Goal: Task Accomplishment & Management: Complete application form

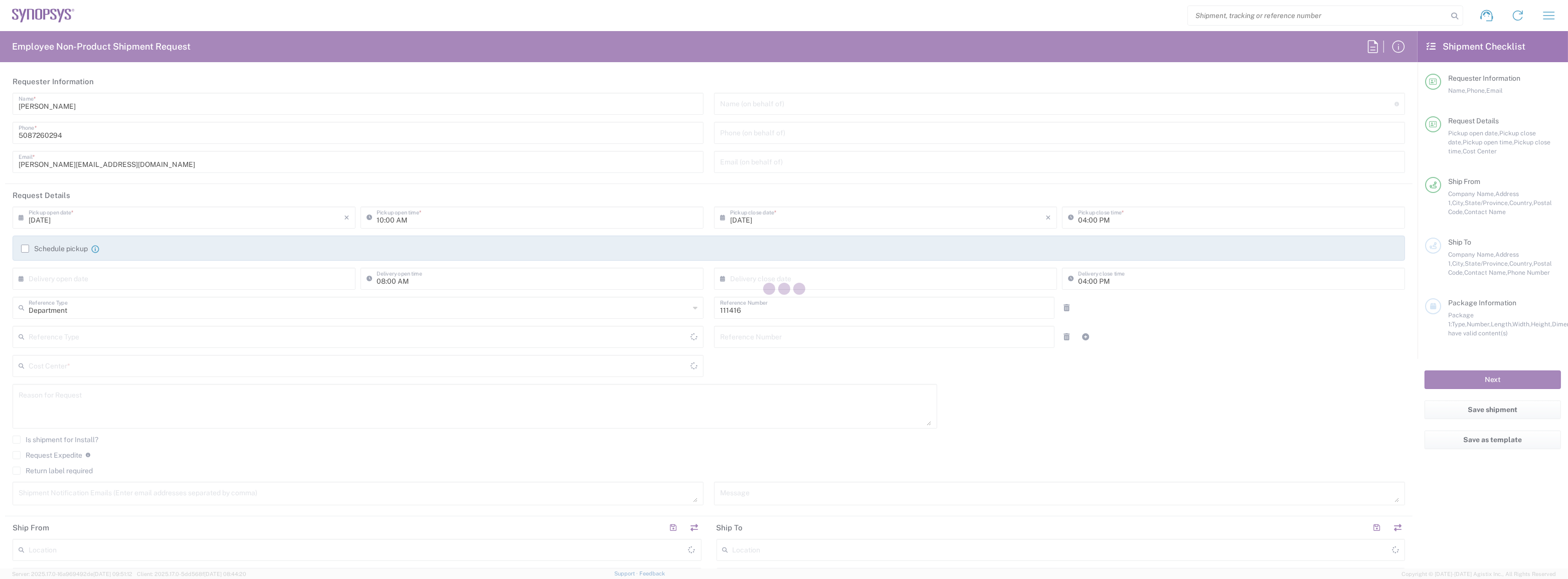
type input "US01, SIG, IT Platform Products 111416"
type input "Massachusetts"
type input "United States"
type input "Delivered at Place"
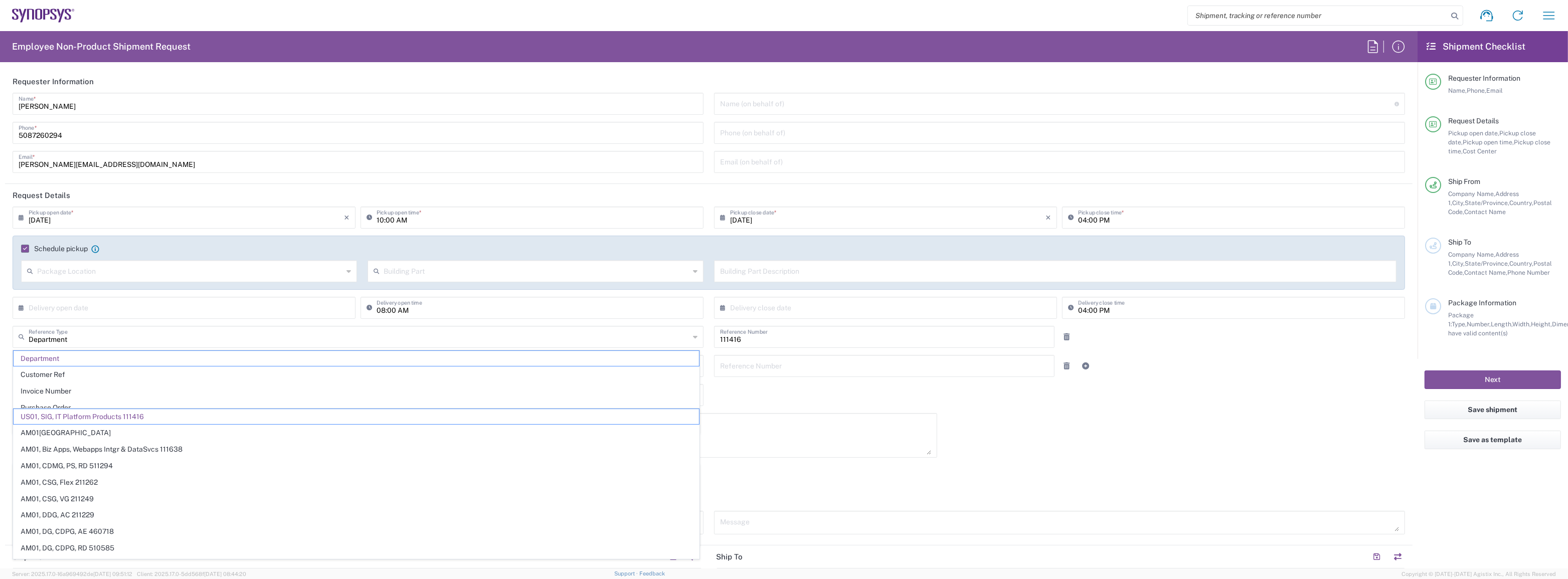
type input "07/08/2025"
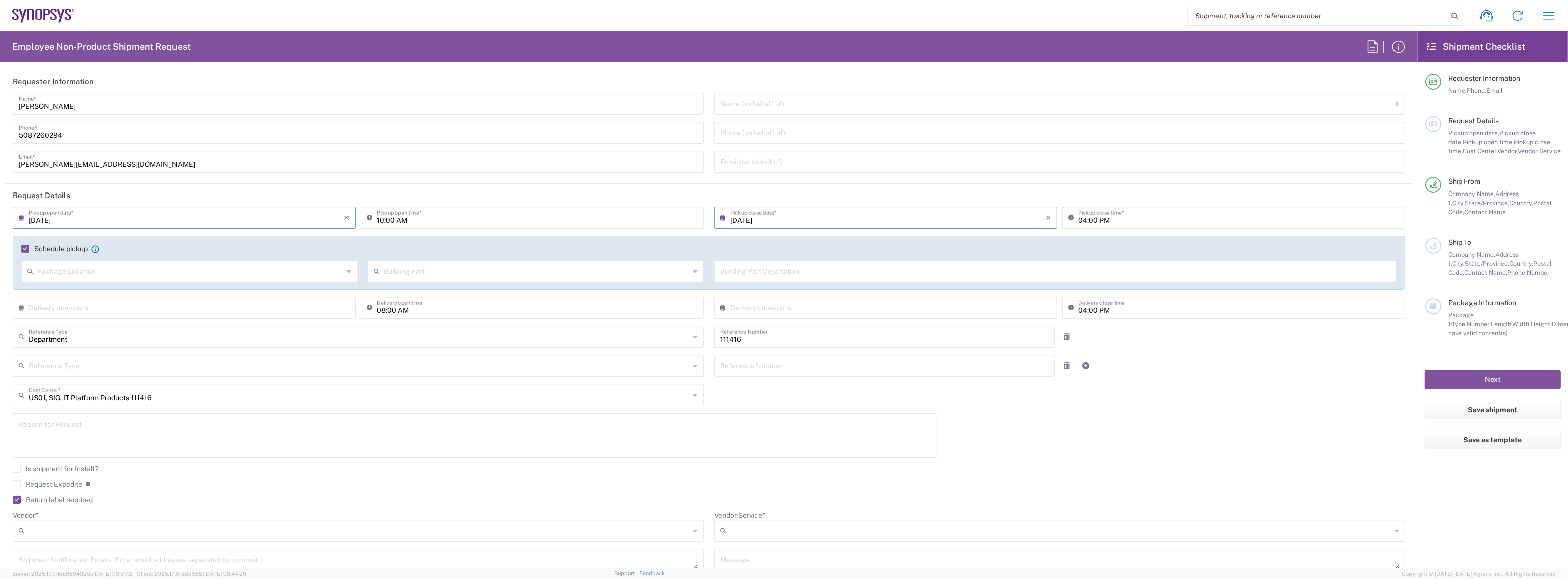
type input "05:00 PM"
type input "Massachusetts"
type input "Department"
type input "Marlboro US04"
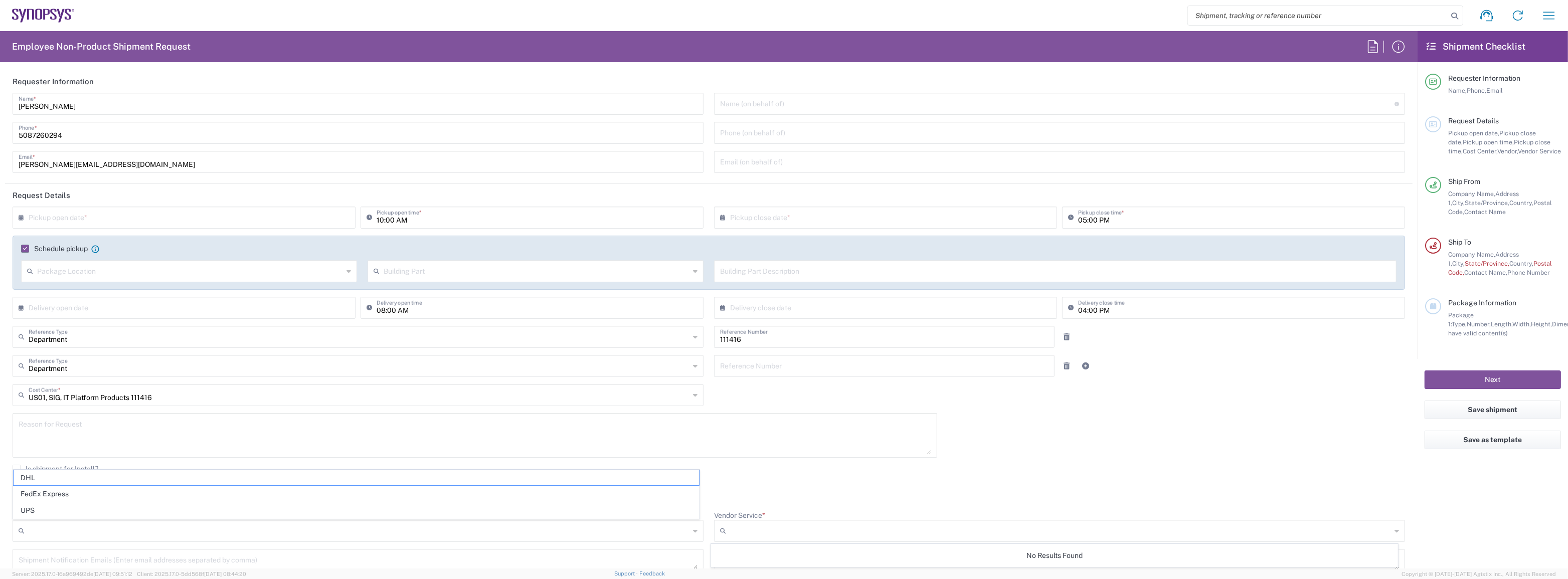
type input "1"
type input "FedEx Express"
type input "Sender/Shipper"
type input "Large Box"
type input "2Day"
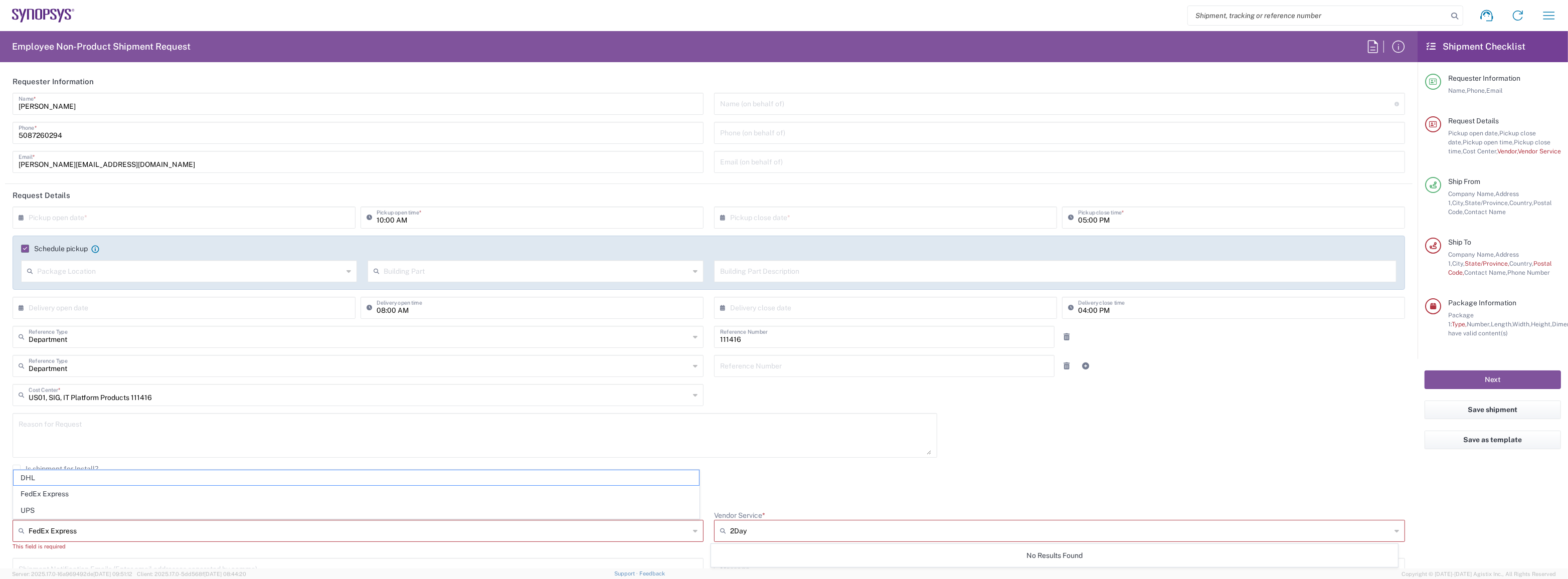
type input "5"
type textarea "Tech Refresh"
type input "Synopsys Inc"
click at [174, 216] on input "text" at bounding box center [186, 217] width 316 height 17
click at [294, 198] on header "Request Details" at bounding box center [709, 195] width 1408 height 23
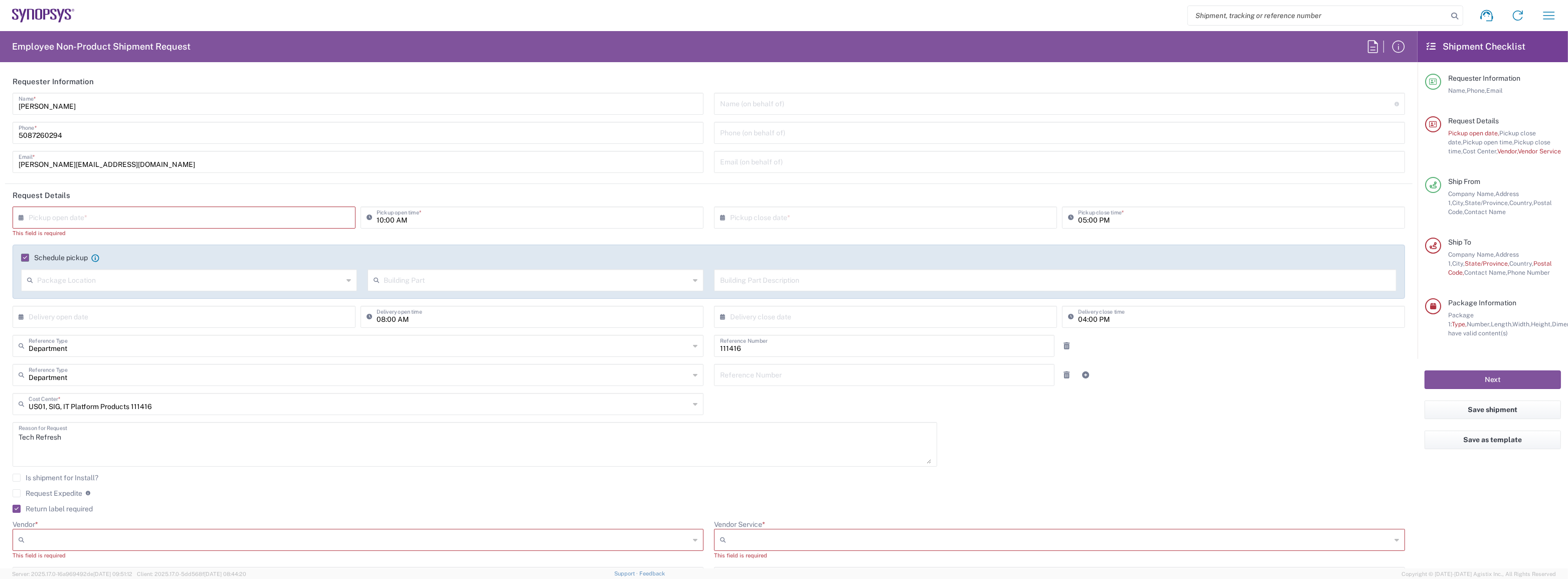
click at [16, 218] on div "× Pickup open date *" at bounding box center [184, 217] width 343 height 22
click at [18, 218] on icon at bounding box center [23, 218] width 10 height 16
click at [54, 216] on input "text" at bounding box center [186, 217] width 316 height 17
click at [23, 220] on icon at bounding box center [23, 218] width 10 height 16
click at [155, 307] on span "18" at bounding box center [157, 309] width 15 height 14
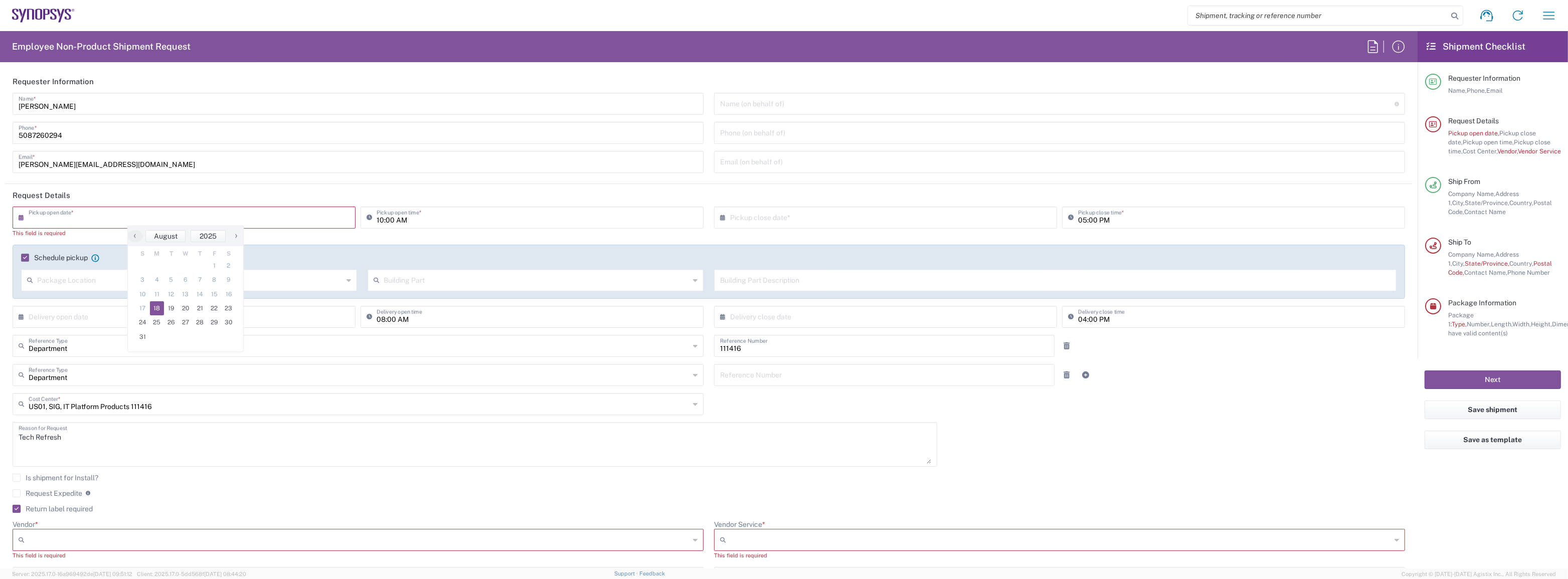
type input "08/18/2025"
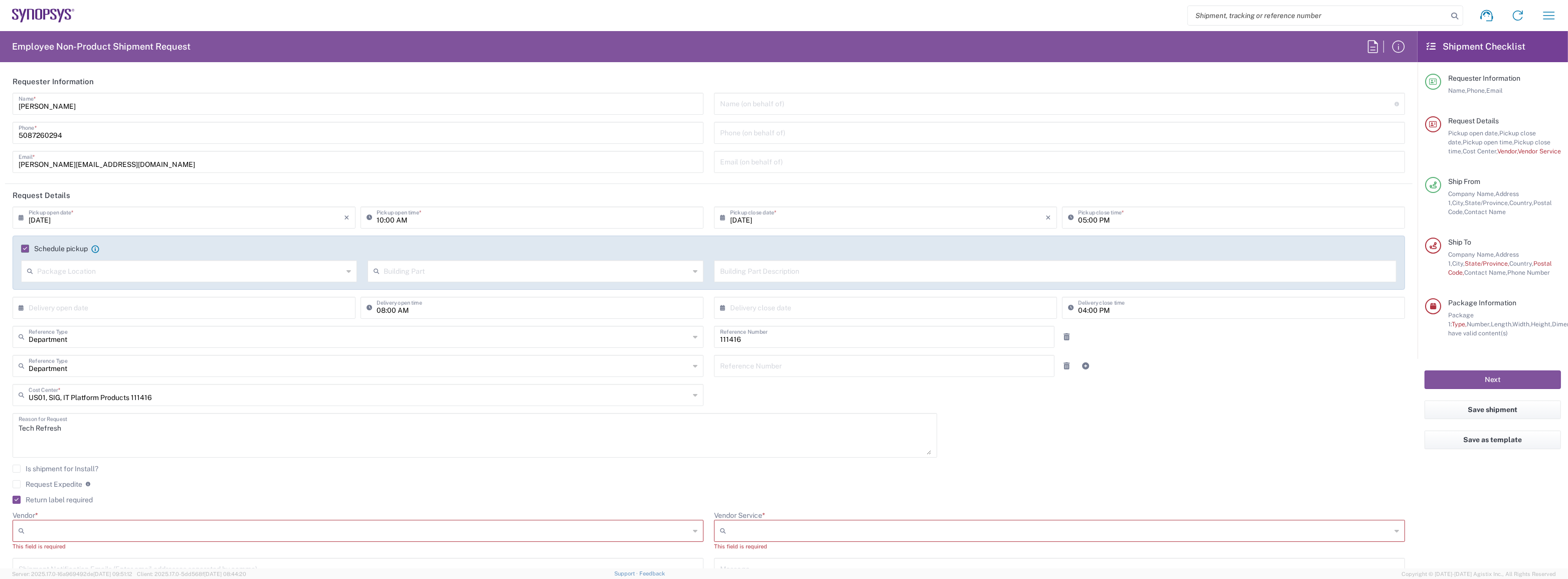
click at [368, 217] on icon at bounding box center [372, 218] width 10 height 16
click at [381, 219] on input "10:00 AM" at bounding box center [537, 217] width 321 height 17
click at [396, 220] on input "1:00 AM" at bounding box center [537, 217] width 321 height 17
click at [377, 223] on input "10:00 PM" at bounding box center [537, 217] width 321 height 17
type input "01:00 PM"
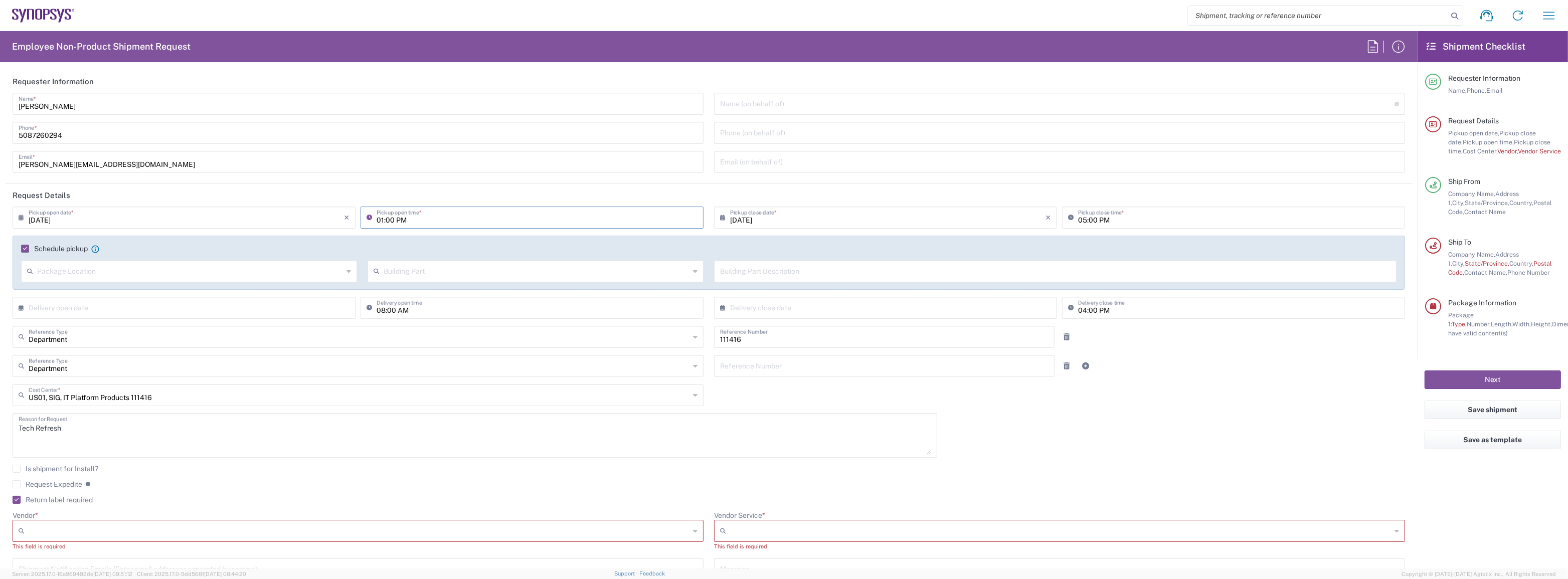
click at [988, 245] on agx-checkbox-control "Schedule pickup When scheduling a pickup please be sure to meet the following c…" at bounding box center [708, 249] width 1376 height 9
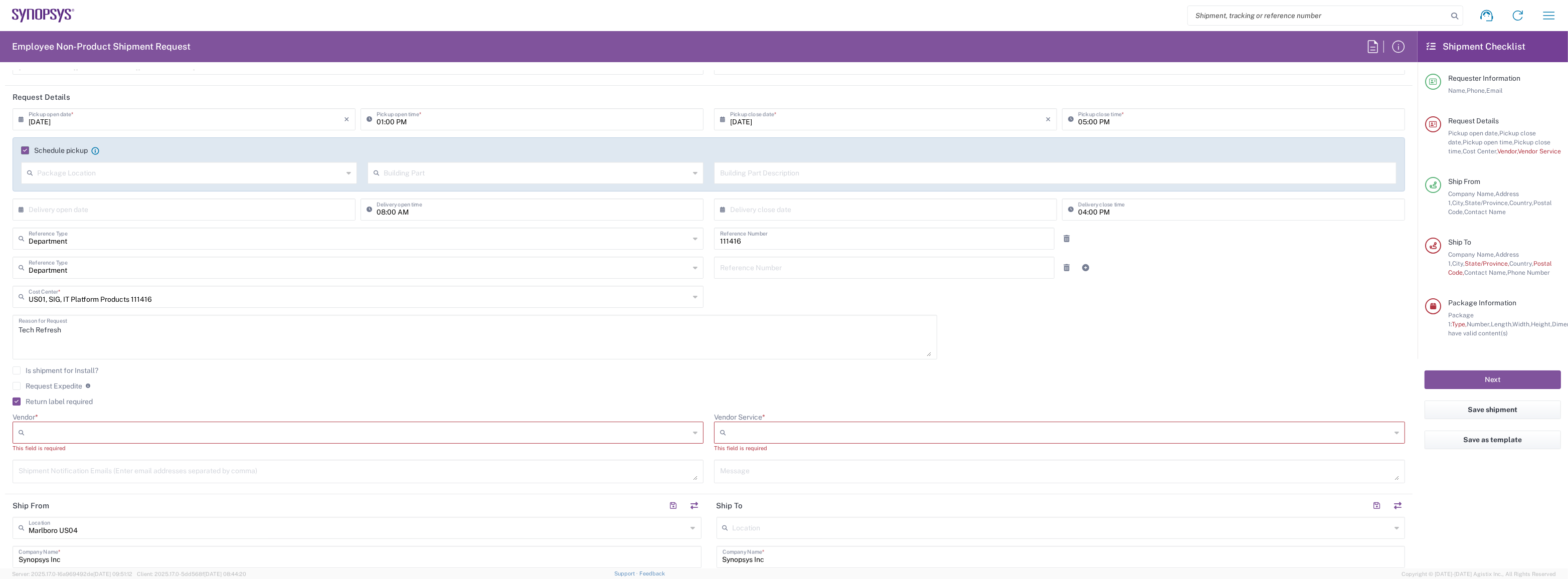
scroll to position [182, 0]
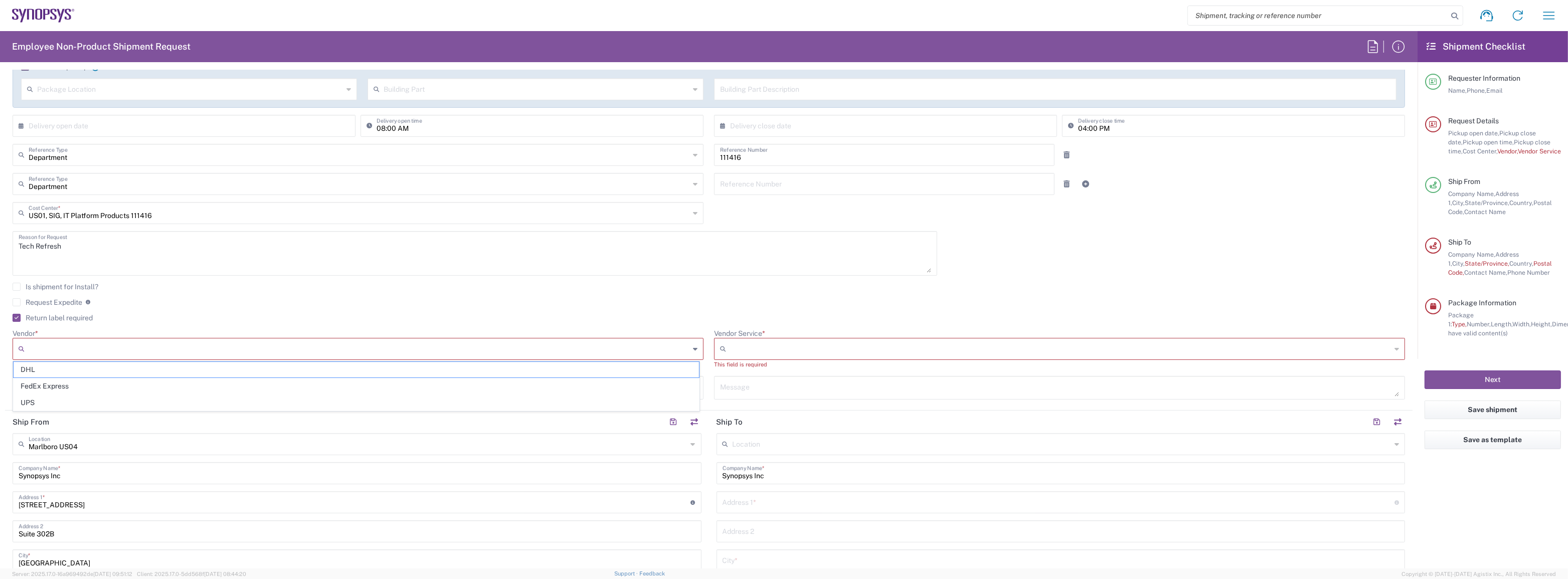
click at [237, 342] on input "Vendor *" at bounding box center [359, 348] width 661 height 16
click at [133, 245] on textarea "Tech Refresh" at bounding box center [474, 253] width 913 height 39
drag, startPoint x: 133, startPoint y: 247, endPoint x: -49, endPoint y: 233, distance: 182.5
click at [0, 233] on html "Shipment request Shipment tracking Employee non-product shipment request My shi…" at bounding box center [784, 290] width 1568 height 579
type textarea "Ansys Testing"
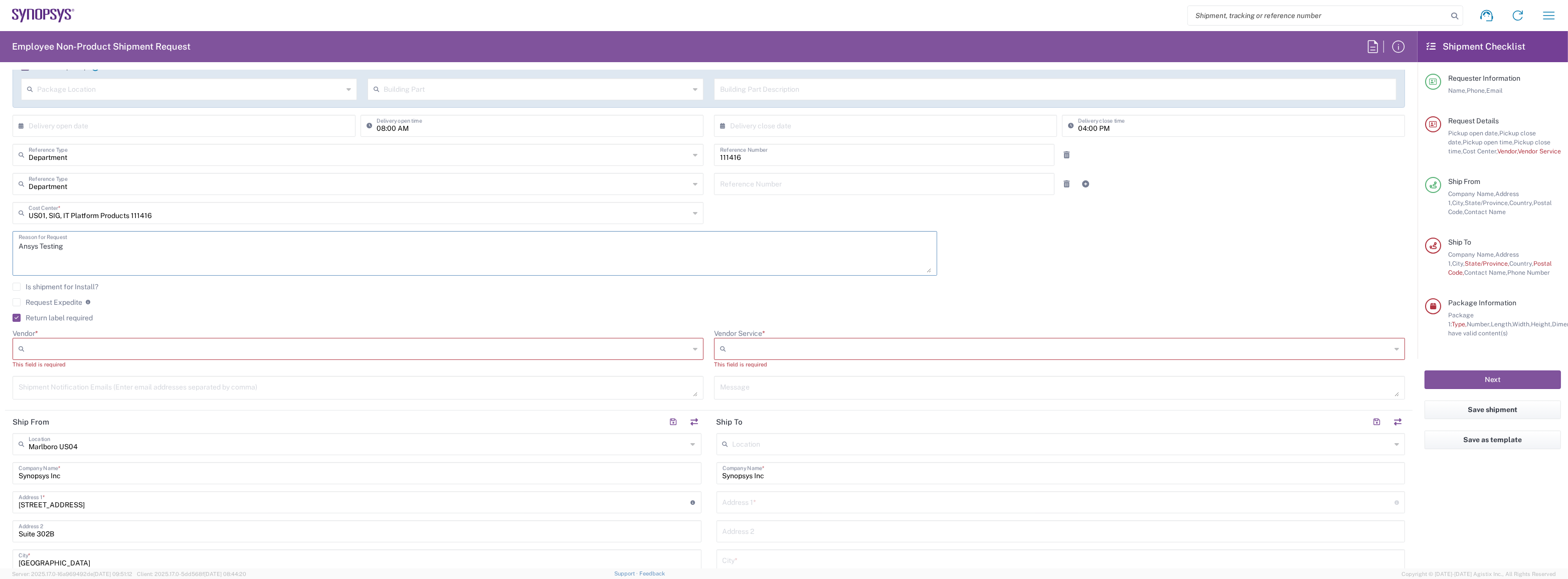
click at [314, 356] on div at bounding box center [357, 348] width 691 height 22
click at [190, 379] on span "FedEx Express" at bounding box center [356, 387] width 686 height 16
type input "FedEx Express"
click at [826, 350] on input "Vendor Service *" at bounding box center [1060, 348] width 661 height 16
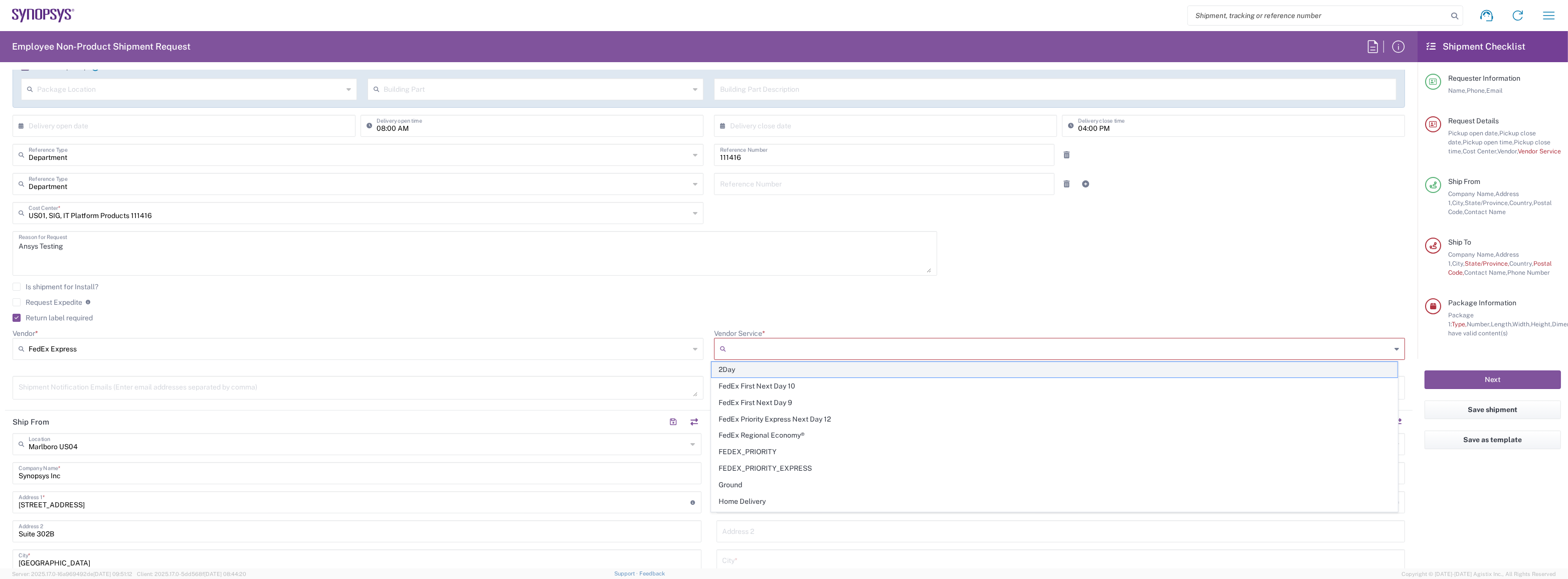
click at [803, 370] on span "2Day" at bounding box center [1054, 370] width 686 height 16
type input "2Day"
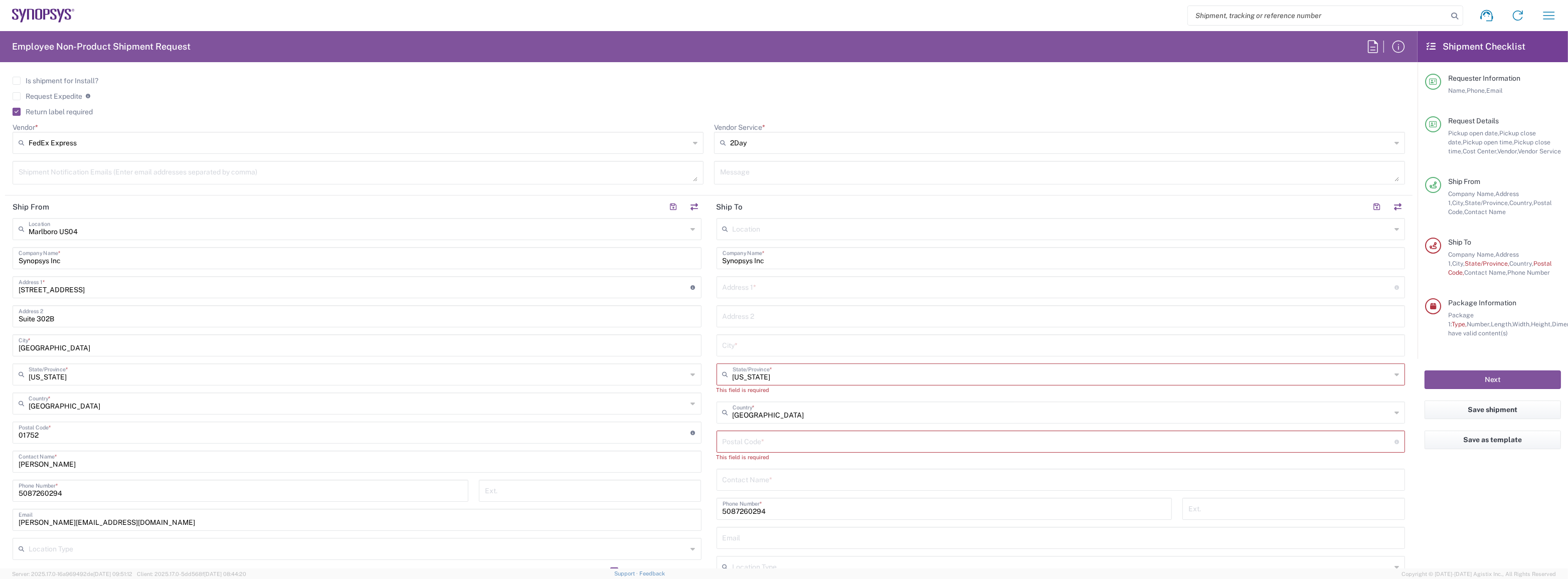
scroll to position [410, 0]
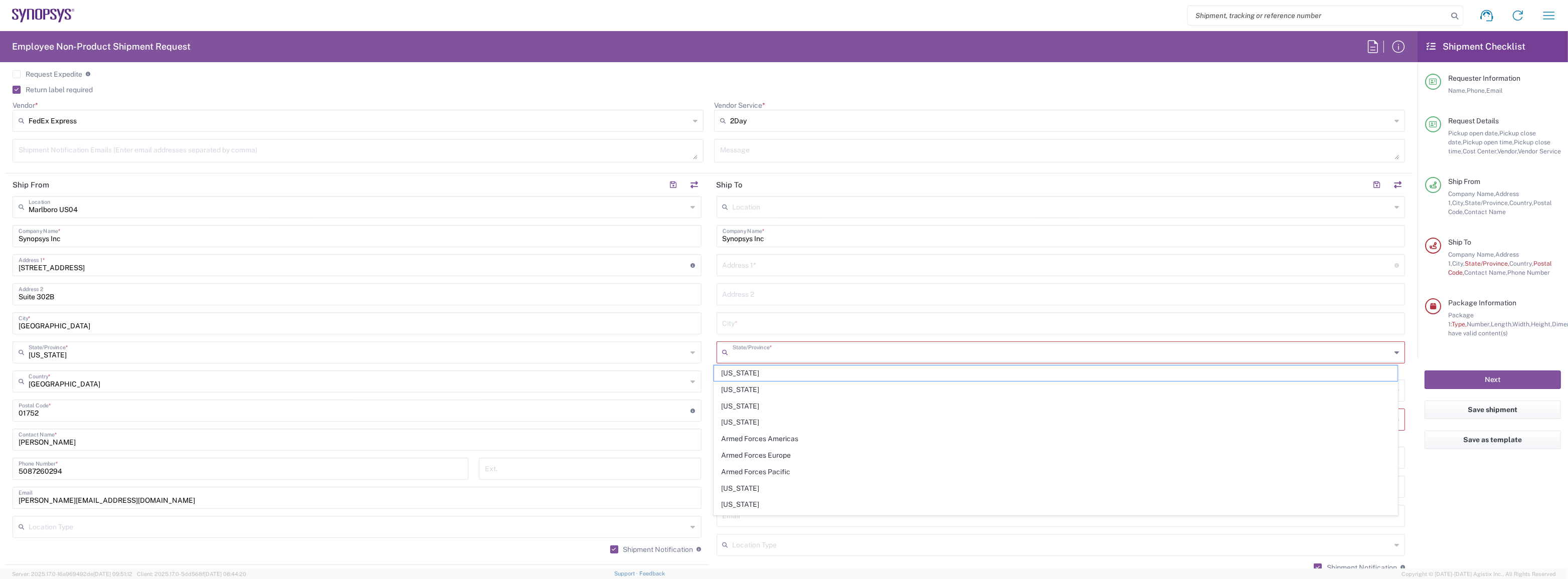
click at [791, 354] on input "text" at bounding box center [1062, 352] width 659 height 17
type input "m"
click at [261, 81] on div "Request Expedite If expedite is checked you will be unable to rate and book thi…" at bounding box center [708, 77] width 1393 height 16
drag, startPoint x: 777, startPoint y: 239, endPoint x: 622, endPoint y: 219, distance: 156.3
click at [624, 219] on div "Ship From Marlboro US04 Location Marlboro US04 Synopsys Inc Company Name * 11 A…" at bounding box center [709, 406] width 1408 height 465
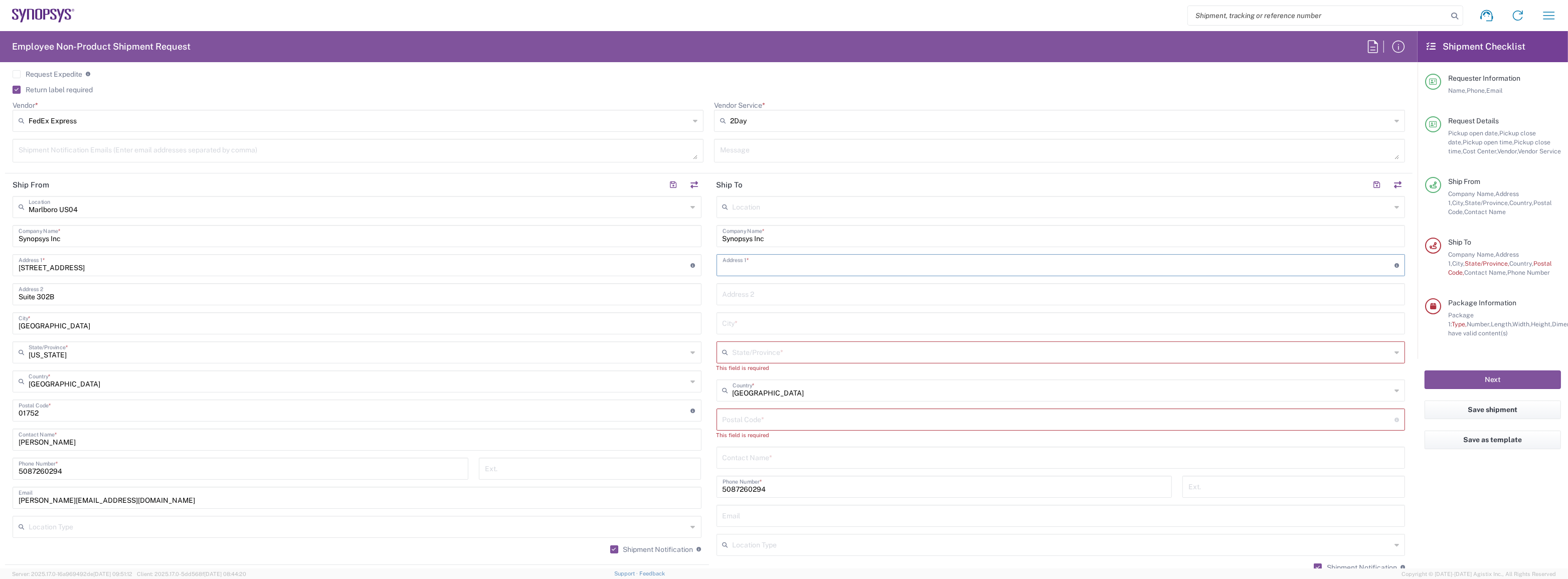
click at [746, 263] on input "text" at bounding box center [1059, 264] width 673 height 17
paste input "350 Grace St"
type input "350 Grace St"
click at [767, 321] on input "text" at bounding box center [1061, 322] width 677 height 17
paste input "Pittsburgh"
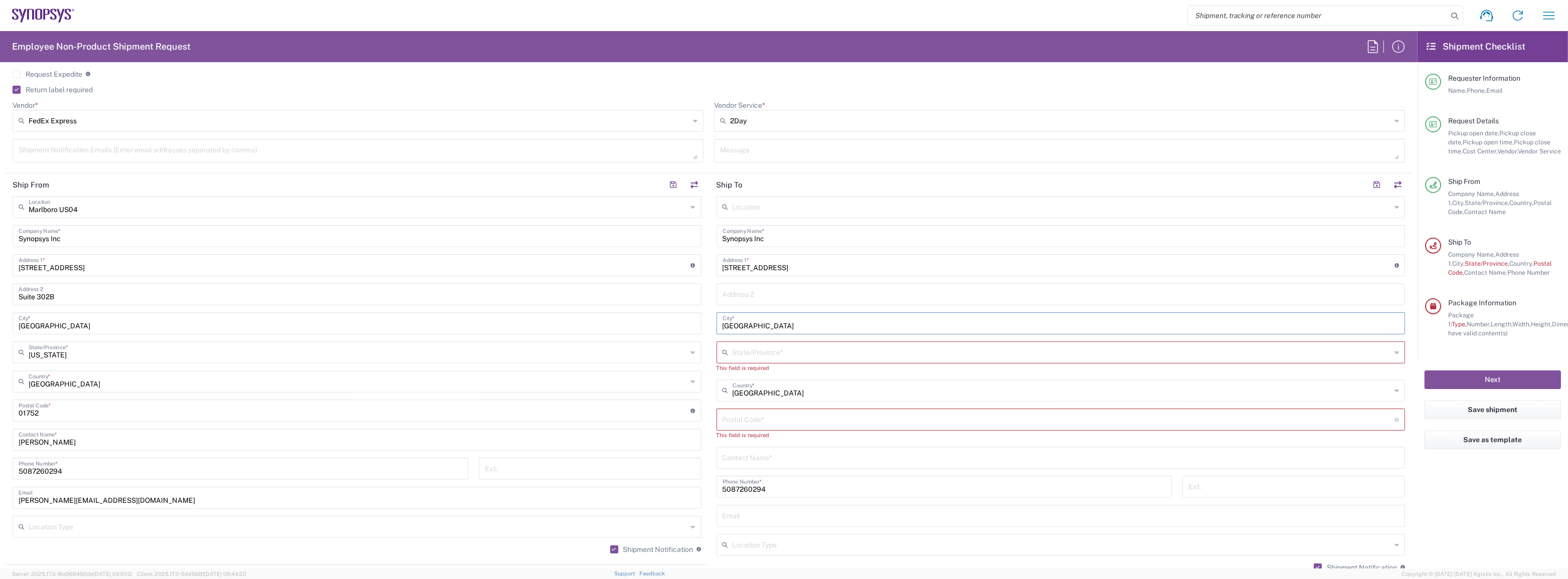
type input "Pittsburgh"
click at [749, 356] on input "text" at bounding box center [1062, 352] width 659 height 17
paste input "Pennsylvania"
type input "Pennsylvania"
click at [764, 373] on span "Pennsylvania" at bounding box center [1056, 374] width 684 height 16
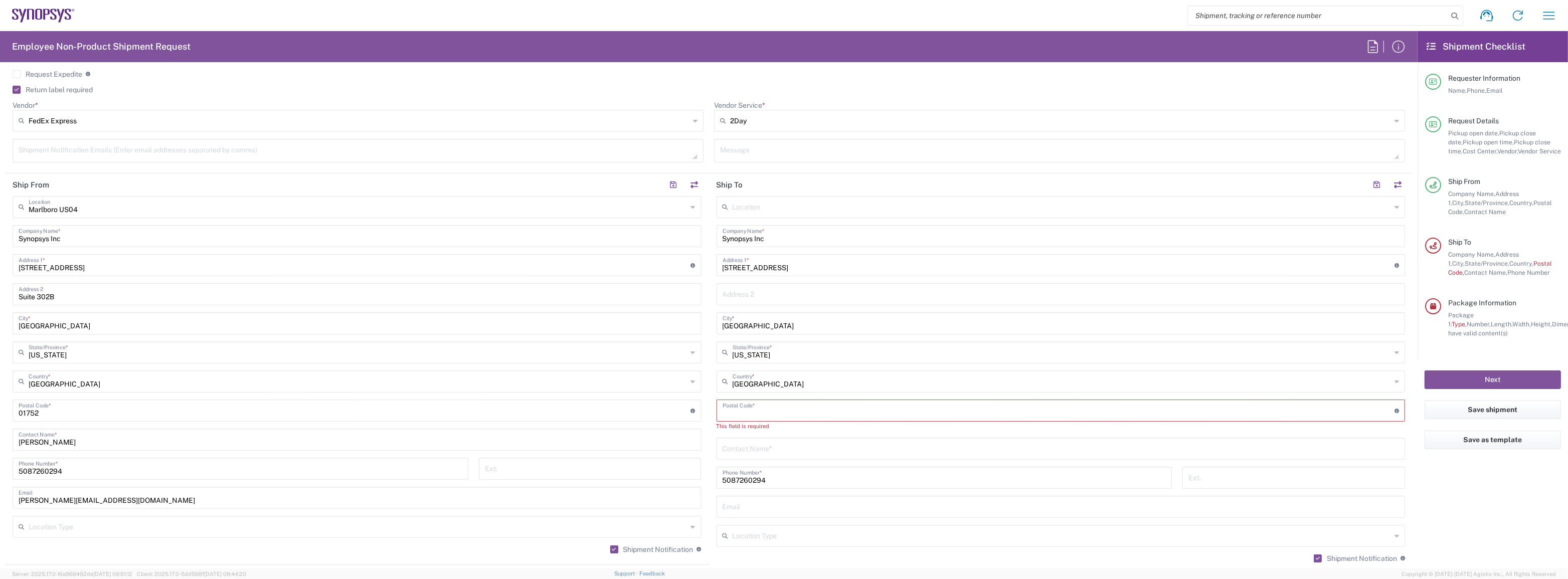
click at [745, 403] on input "undefined" at bounding box center [1059, 410] width 673 height 17
paste input "15211"
type input "15211"
click at [738, 441] on input "text" at bounding box center [1061, 439] width 677 height 17
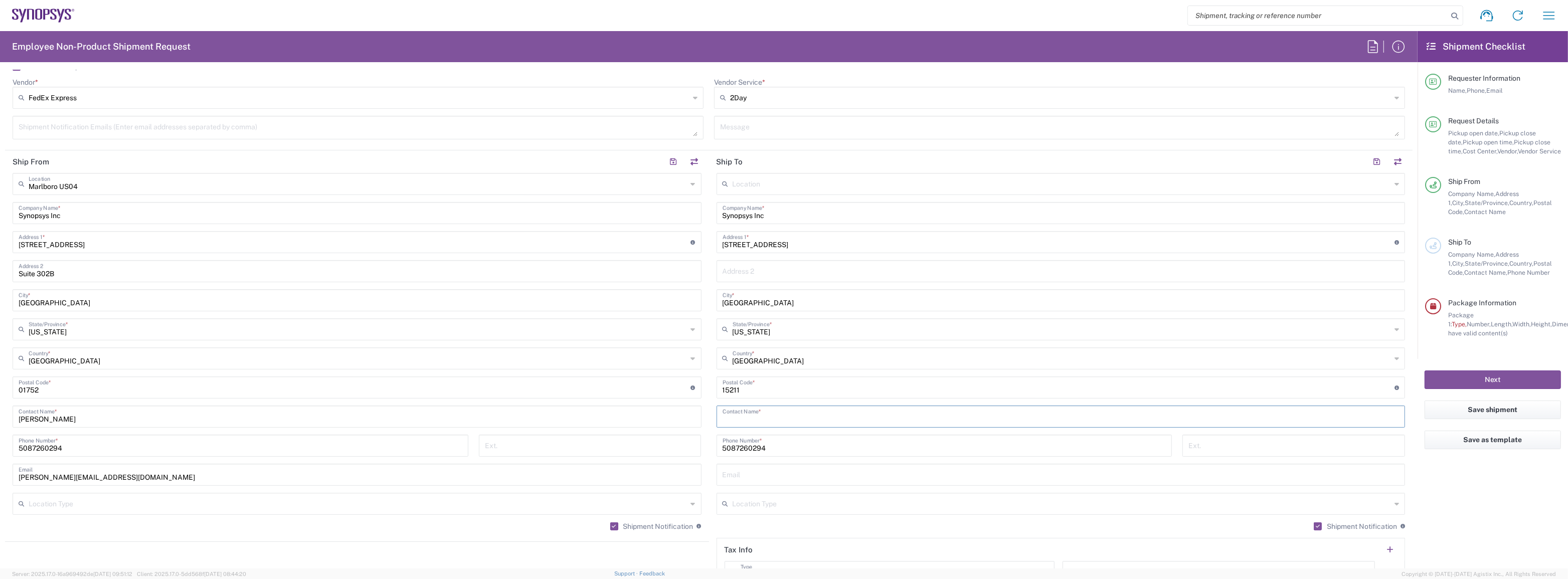
scroll to position [456, 0]
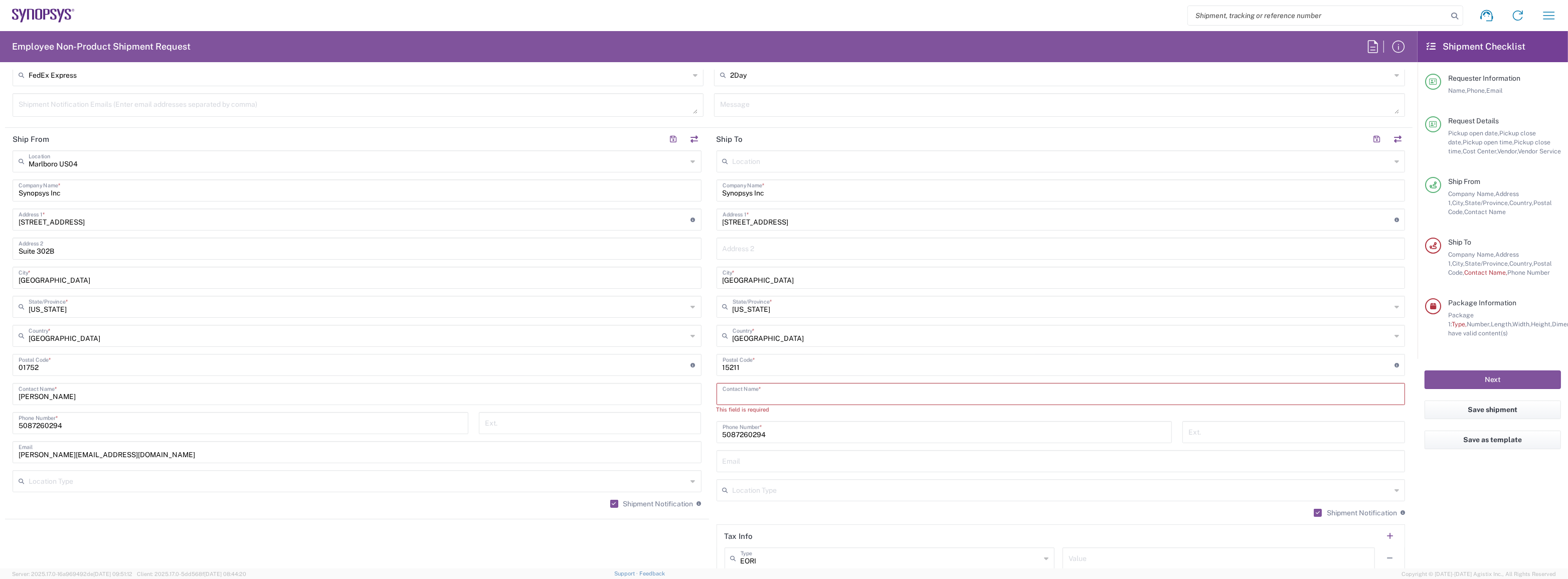
click at [767, 386] on input "text" at bounding box center [1061, 394] width 677 height 17
paste input "Gina Whitehai"
type input "Gina Whitehair"
click at [705, 433] on main "Marlboro US04 Location Marlboro US04 Synopsys Inc Company Name * 11 Apex Drive …" at bounding box center [357, 333] width 704 height 365
drag, startPoint x: 787, startPoint y: 428, endPoint x: 621, endPoint y: 411, distance: 166.9
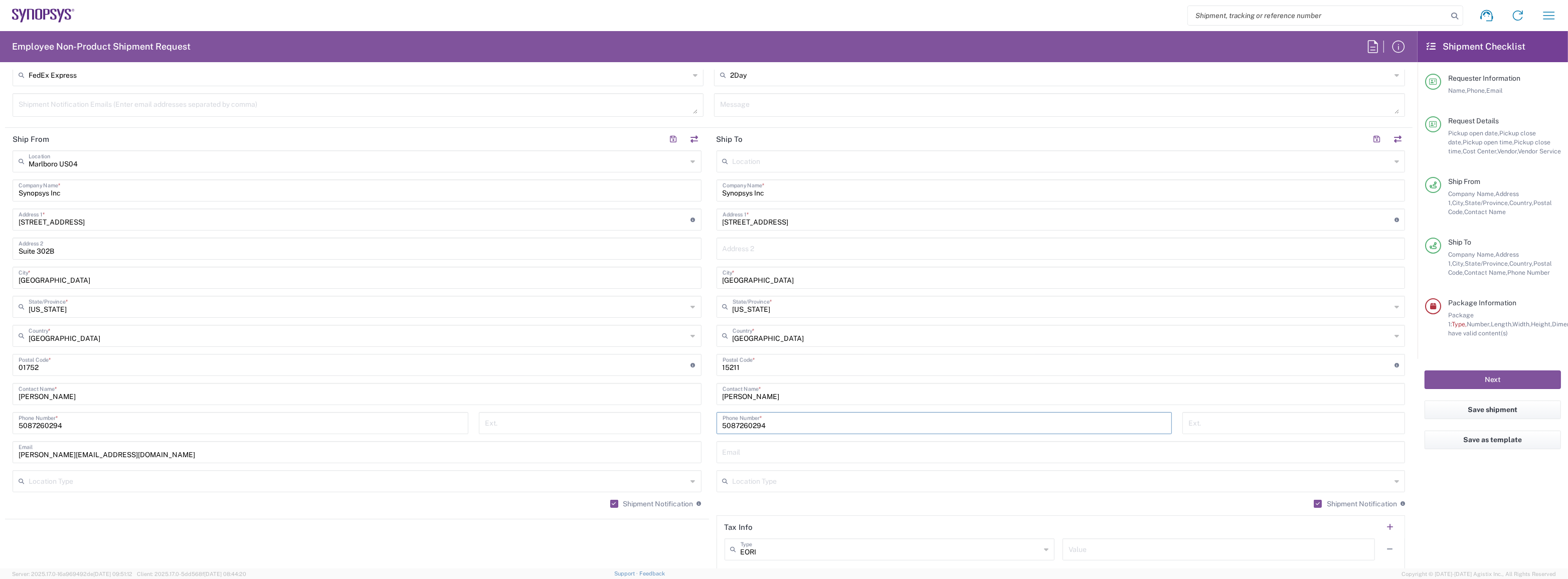
click at [621, 411] on div "Ship From Marlboro US04 Location Marlboro US04 Synopsys Inc Company Name * 11 A…" at bounding box center [709, 352] width 1408 height 448
paste input "412-303-3829"
click at [736, 428] on input "412-303-3829" at bounding box center [945, 422] width 444 height 17
click at [748, 426] on input "412303-3829" at bounding box center [945, 422] width 444 height 17
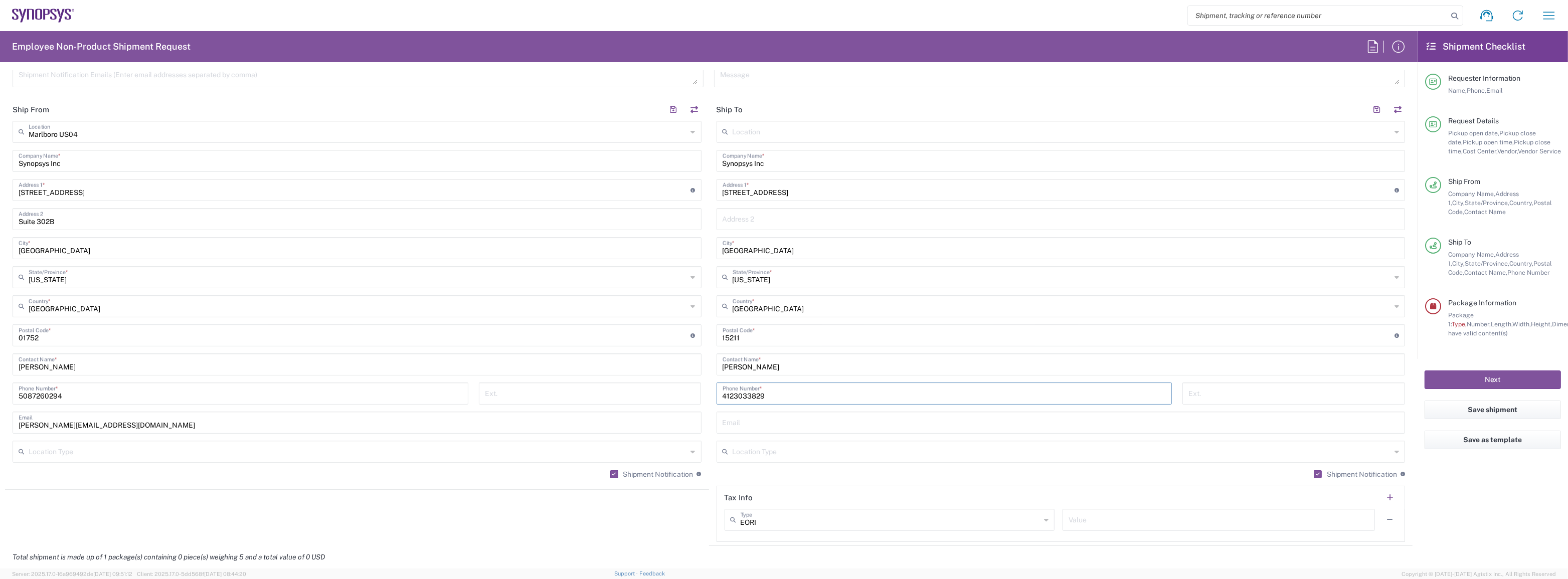
scroll to position [502, 0]
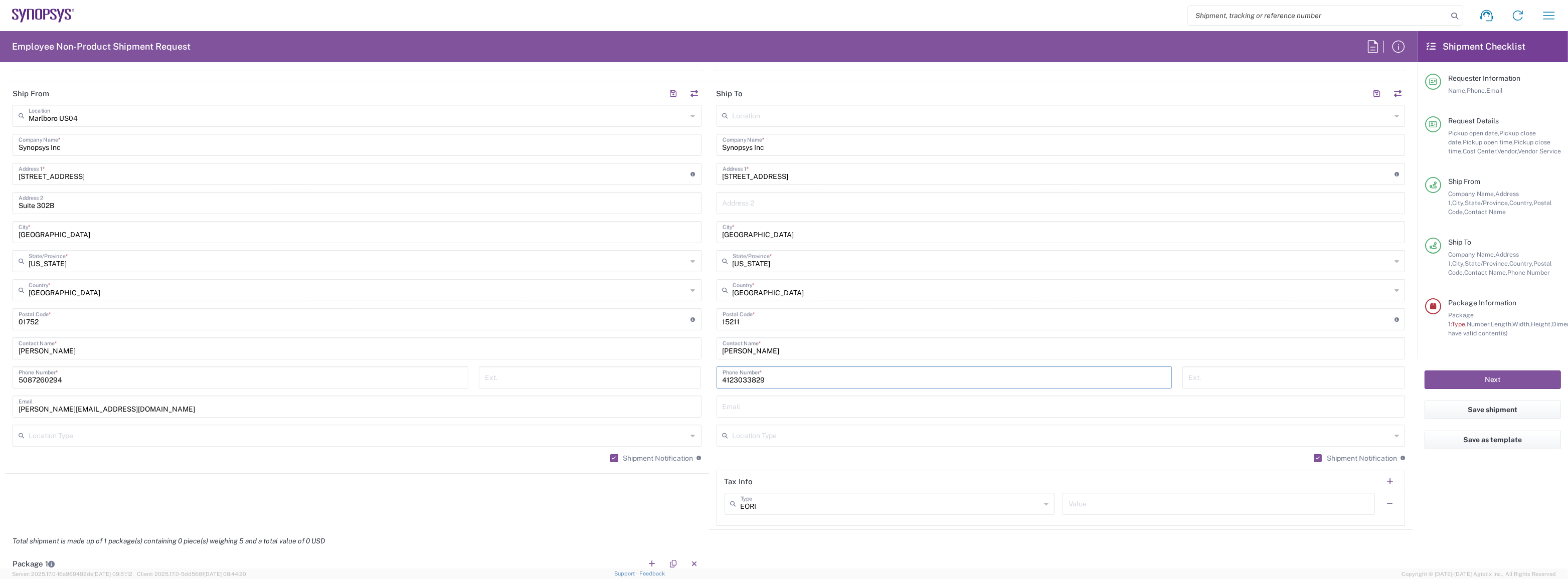
type input "4123033829"
click at [758, 411] on input "text" at bounding box center [1061, 406] width 677 height 17
paste input "gina.whitehair@ansys.com"
type input "gina.whitehair@ansys.com"
click at [752, 461] on div "Shipment Notification If checked, a shipment notification email will be sent to…" at bounding box center [1061, 462] width 689 height 16
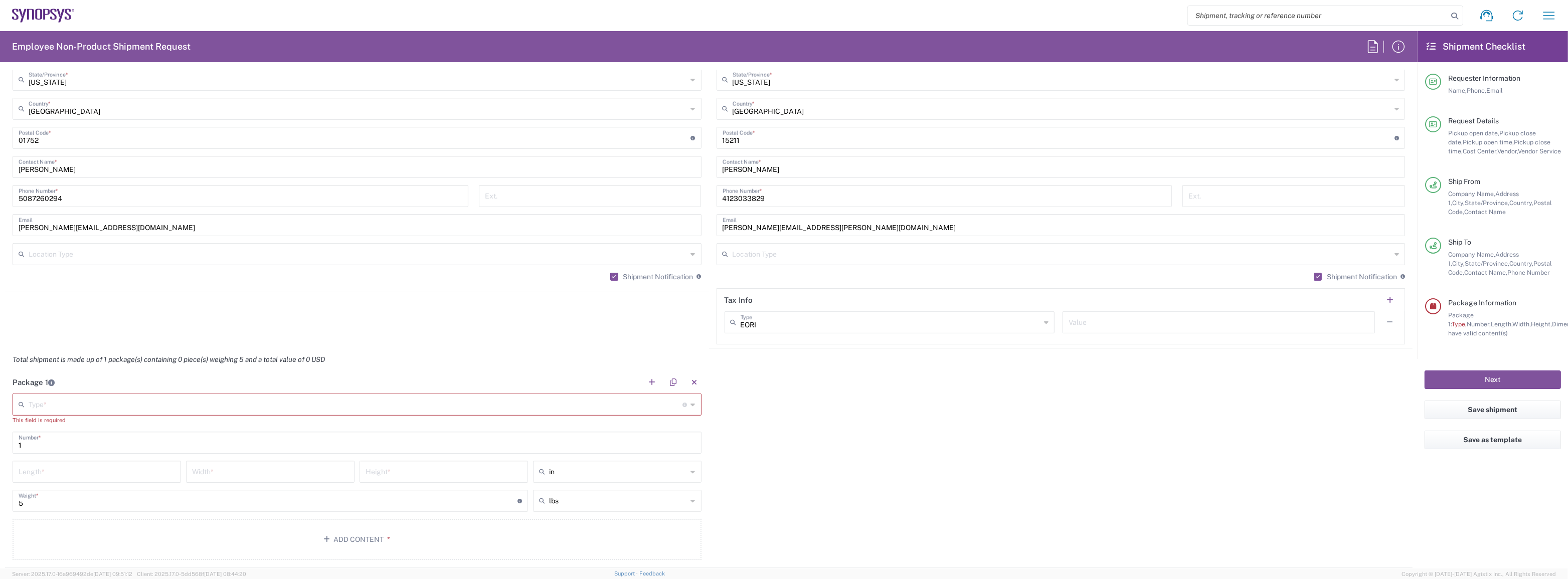
scroll to position [684, 0]
click at [527, 407] on input "text" at bounding box center [355, 403] width 654 height 17
click at [193, 439] on span "Large Box" at bounding box center [355, 441] width 684 height 16
type input "Large Box"
type input "17.5"
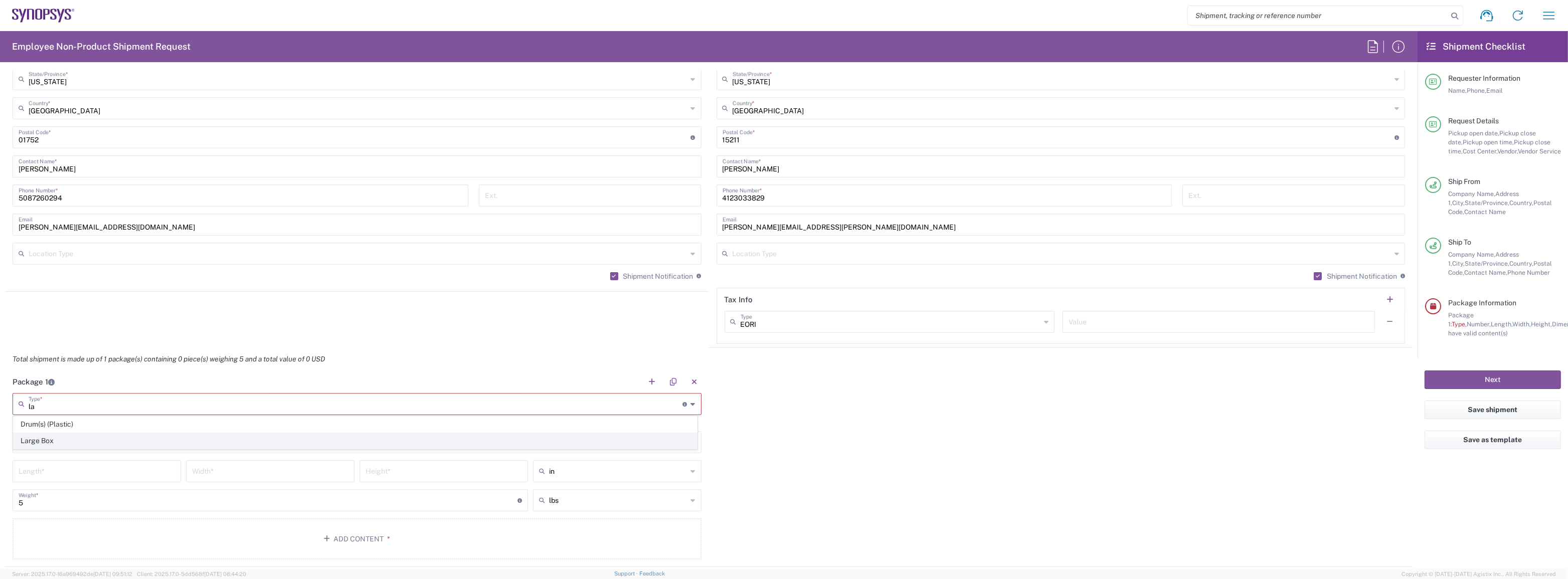
type input "12.5"
type input "3"
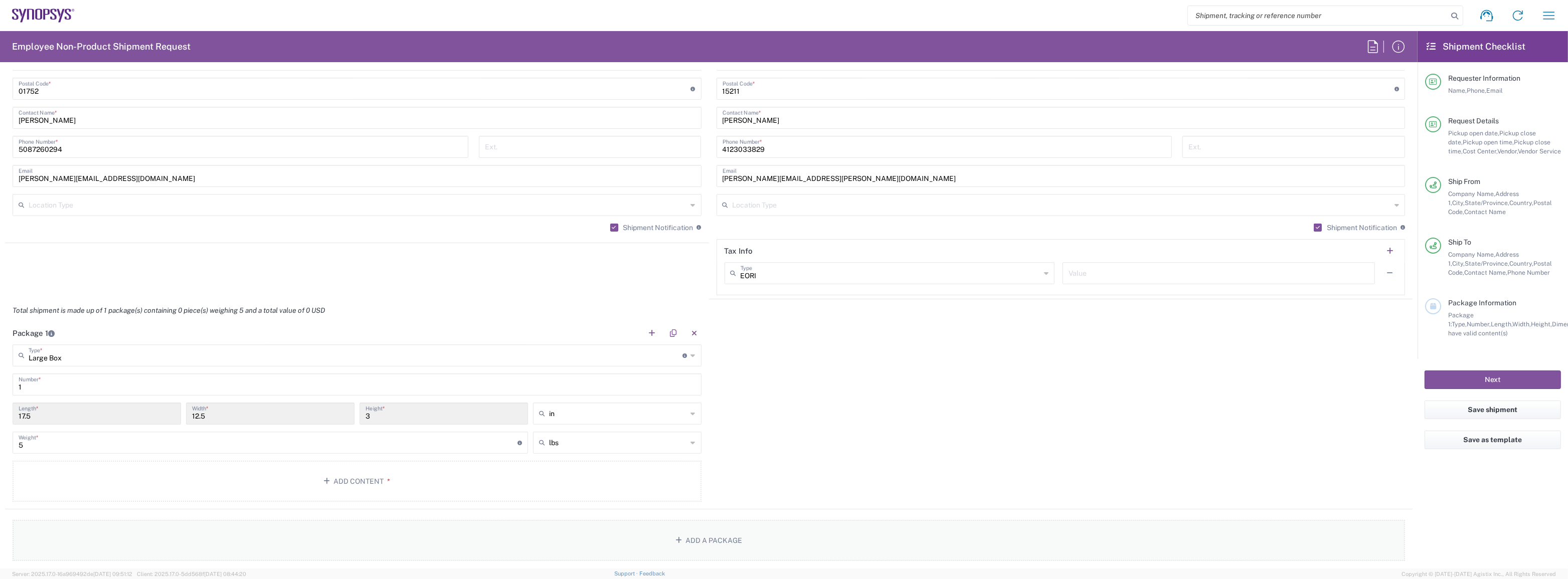
scroll to position [821, 0]
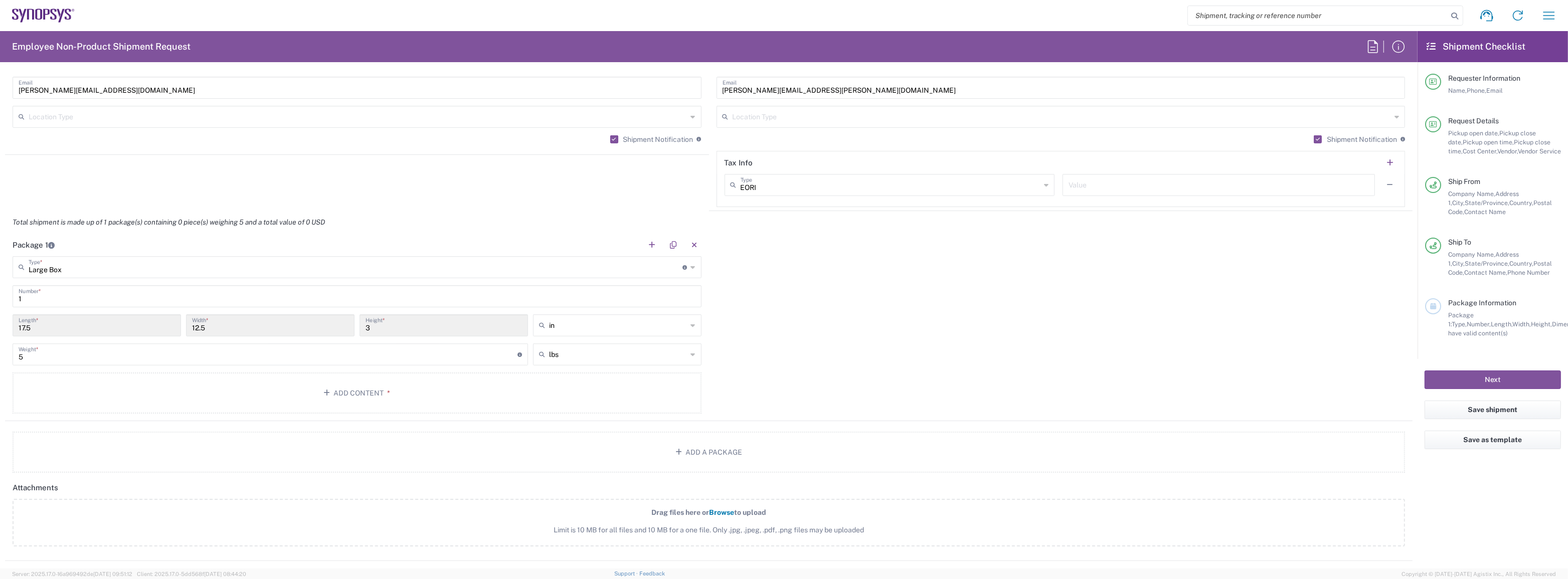
click at [386, 413] on main "Large Box Type * Material used to package goods Drum(s) (Plastic) Large Box 1 N…" at bounding box center [357, 337] width 704 height 161
click at [366, 396] on button "Add Content *" at bounding box center [356, 393] width 689 height 41
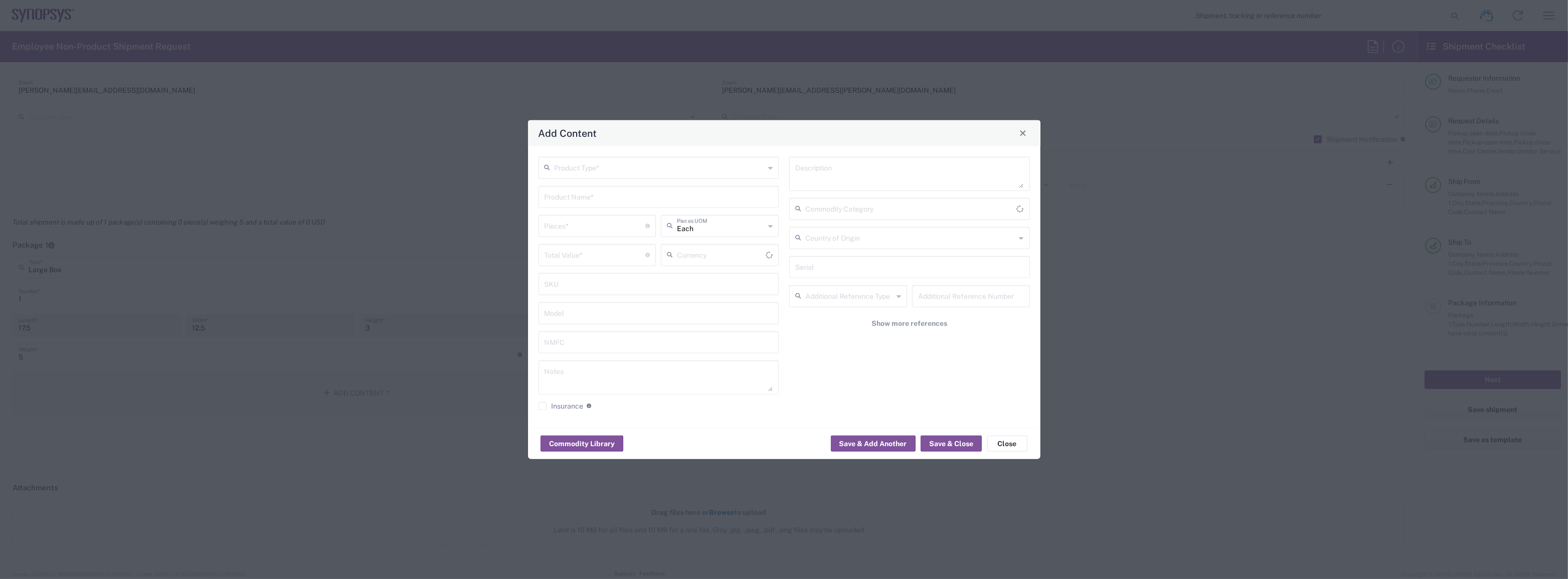
type input "US Dollar"
type input "United States"
click at [620, 175] on input "text" at bounding box center [660, 166] width 211 height 17
click at [602, 203] on span "General Commodity" at bounding box center [659, 206] width 238 height 16
type input "General Commodity"
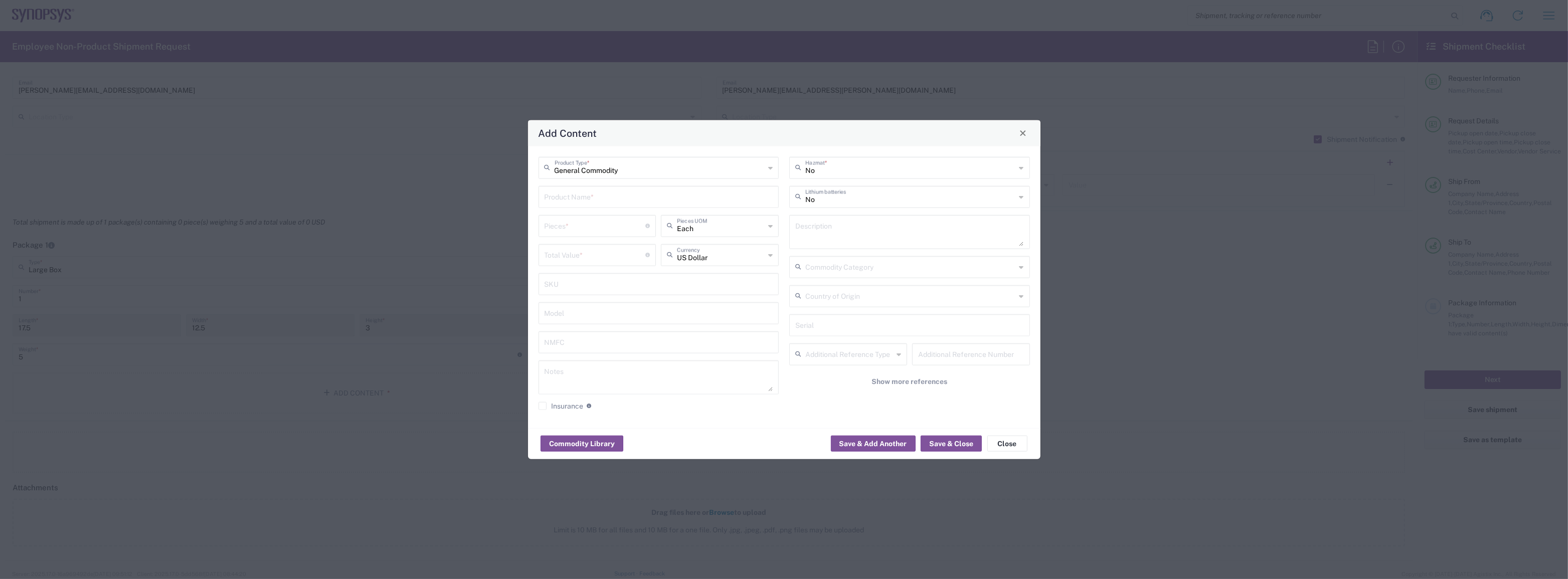
click at [605, 191] on input "text" at bounding box center [659, 196] width 229 height 17
click at [592, 253] on div "Dell Laptop" at bounding box center [659, 254] width 238 height 17
type input "Dell Laptop"
type textarea "Dell Laptop"
click at [868, 173] on input "text" at bounding box center [910, 166] width 211 height 17
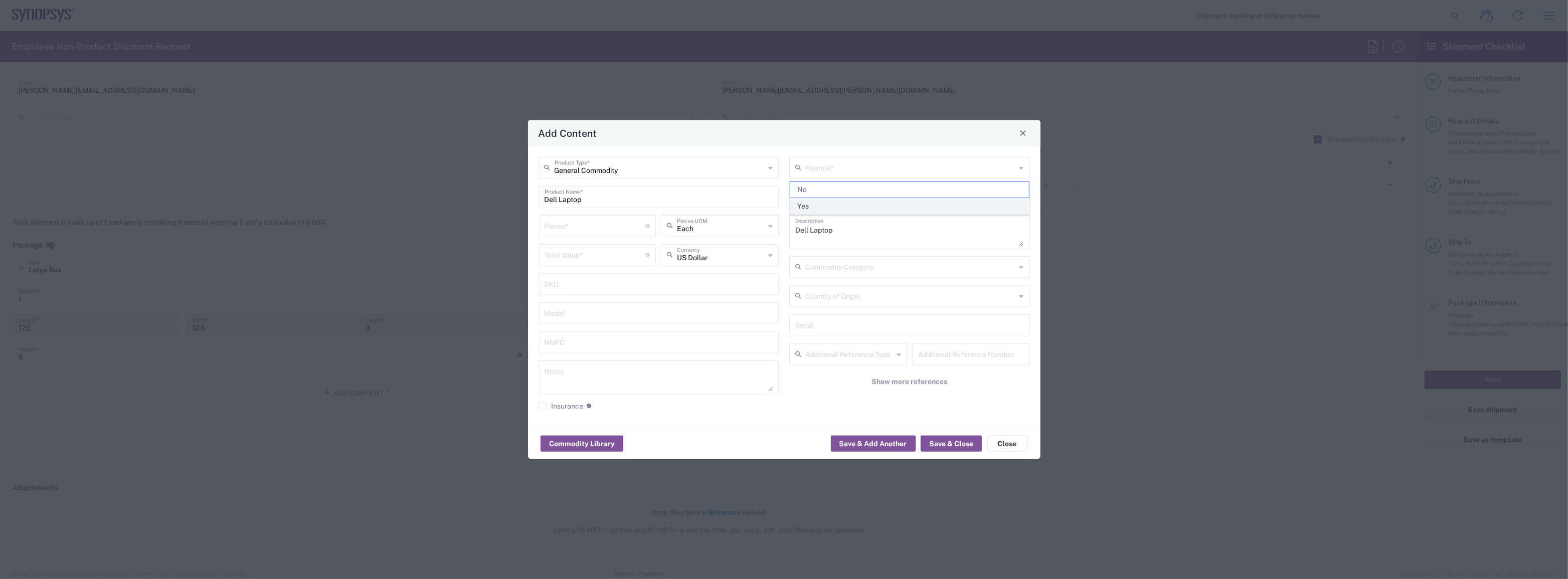
click at [864, 202] on span "Yes" at bounding box center [909, 206] width 238 height 16
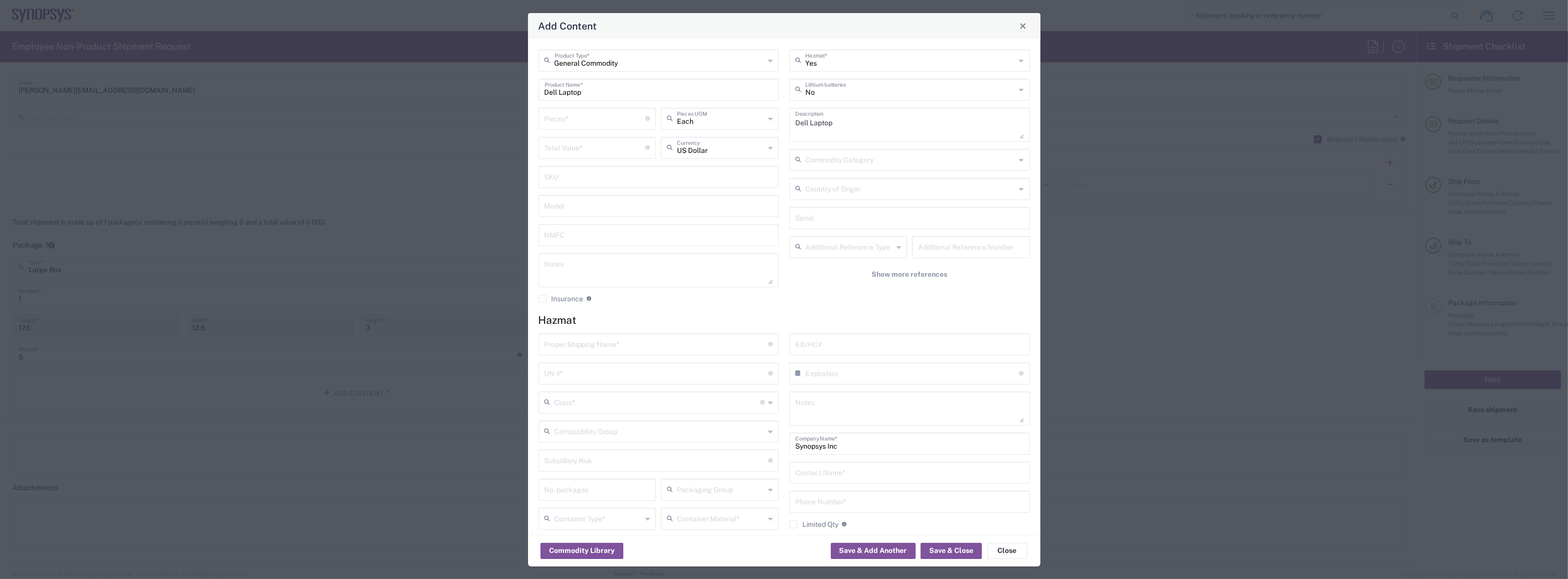
click at [919, 73] on div "Yes Hazmat * No Lithium batteries Dell Laptop Description Commodity Category Co…" at bounding box center [910, 179] width 251 height 261
click at [914, 62] on input "Yes" at bounding box center [910, 60] width 211 height 17
click at [888, 93] on span "No" at bounding box center [904, 99] width 235 height 16
type input "No"
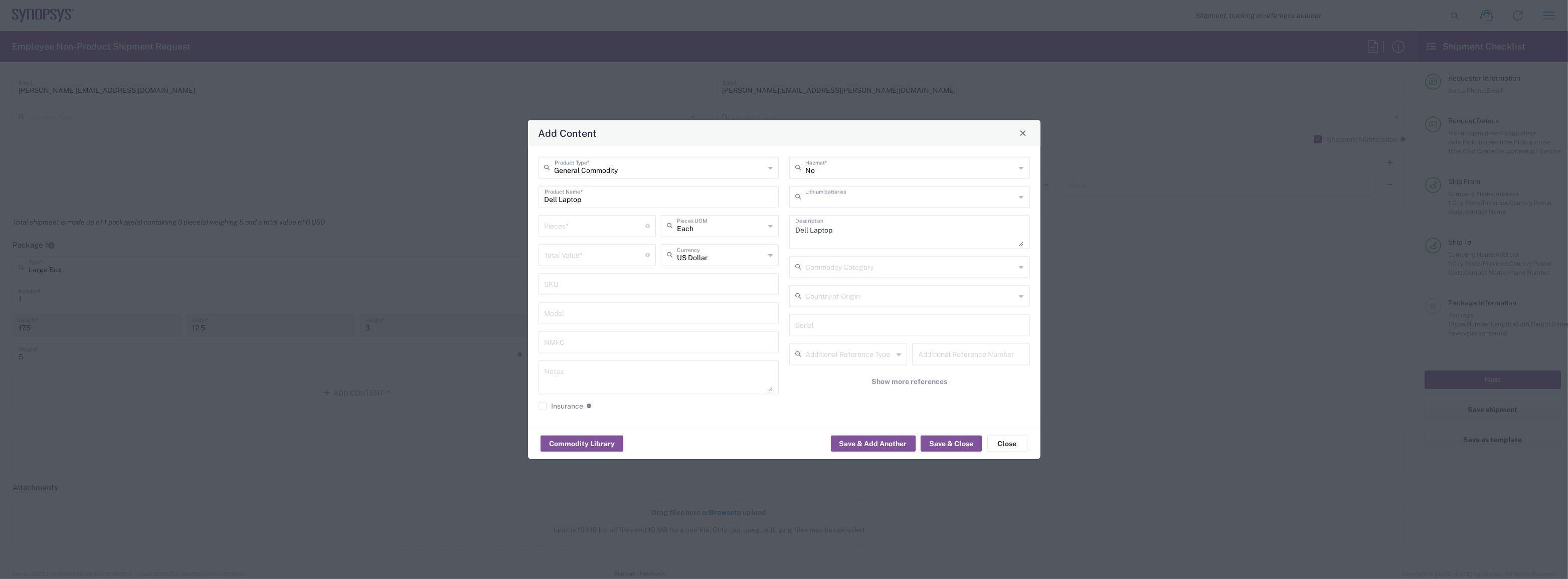
click at [871, 197] on input "text" at bounding box center [910, 196] width 211 height 17
click at [848, 241] on span "Yes" at bounding box center [909, 236] width 238 height 16
type input "Yes"
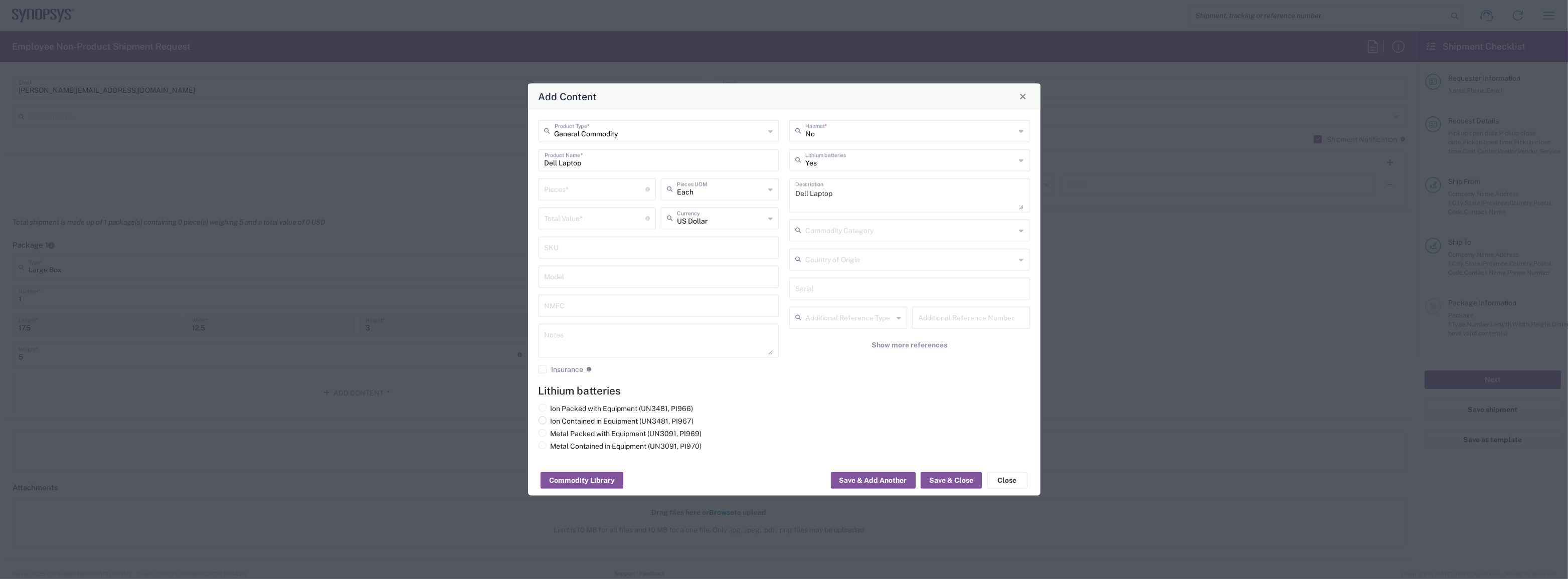
click at [552, 422] on input "Ion Contained in Equipment (UN3481, PI967)" at bounding box center [554, 420] width 7 height 7
radio input "true"
click at [596, 198] on div "Pieces * Number of pieces inside all the packages" at bounding box center [597, 188] width 118 height 22
type input "1"
click at [585, 207] on div "Total Value * Total value of all the pieces" at bounding box center [597, 218] width 118 height 22
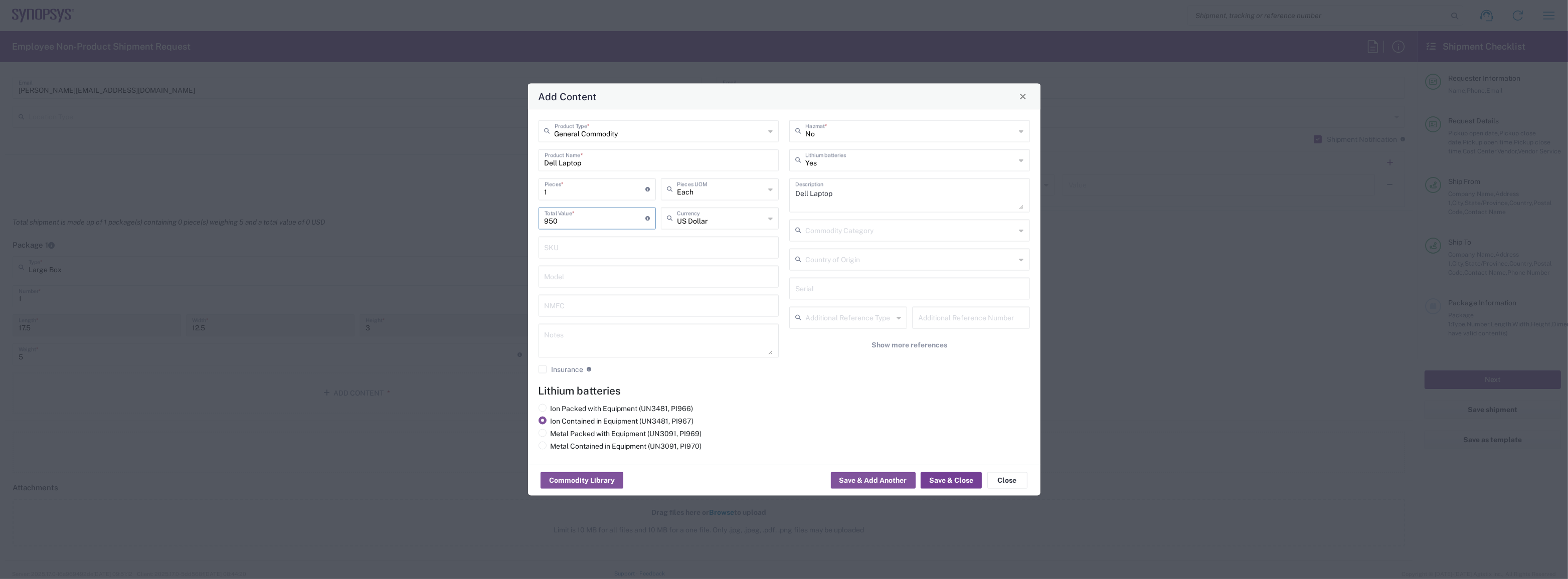
type input "950"
click at [944, 482] on button "Save & Close" at bounding box center [951, 480] width 62 height 16
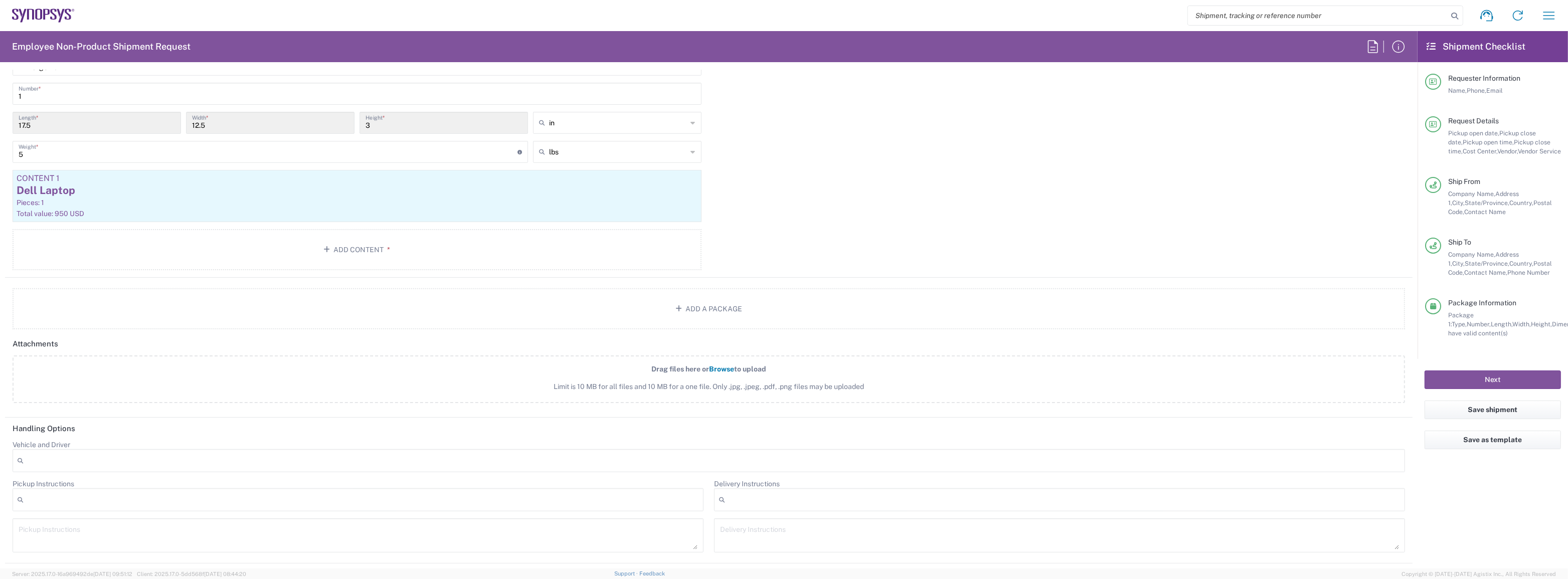
scroll to position [1164, 0]
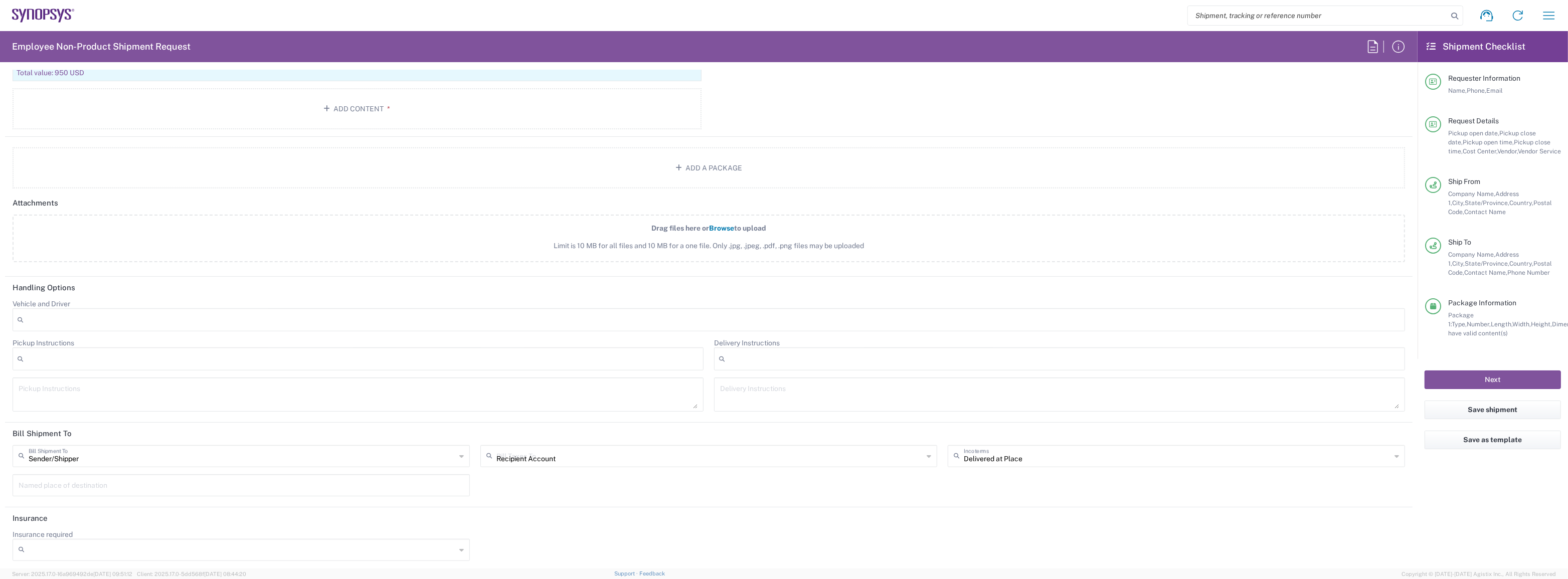
click at [638, 452] on input "Recipient Account" at bounding box center [710, 455] width 427 height 17
click at [607, 497] on span "Sender/Shipper" at bounding box center [706, 491] width 452 height 16
type input "Sender/Shipper"
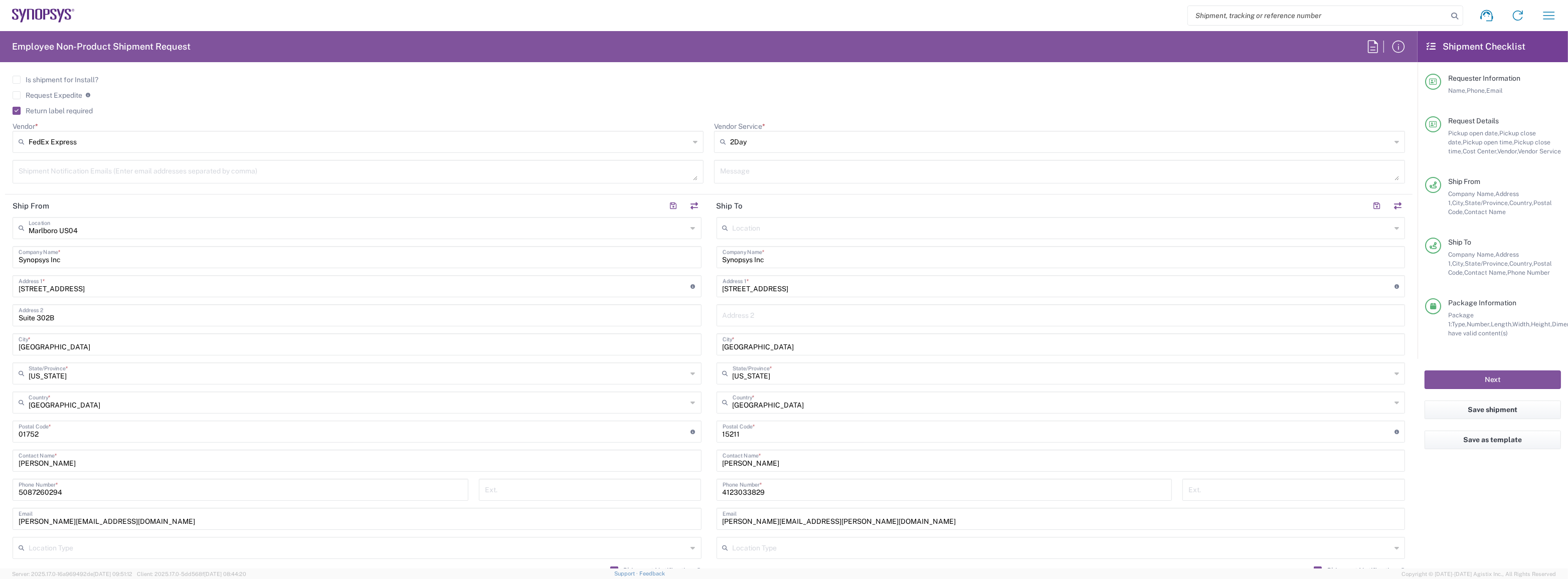
scroll to position [0, 0]
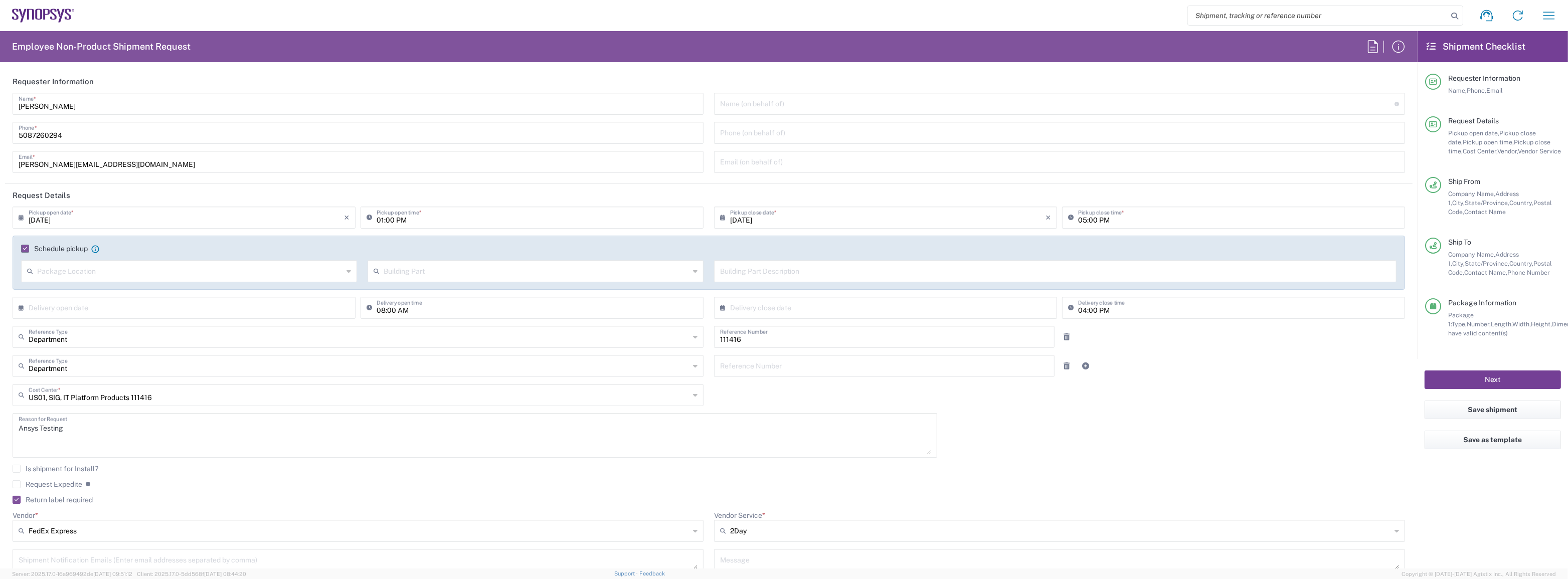
click at [1467, 380] on button "Next" at bounding box center [1493, 380] width 136 height 18
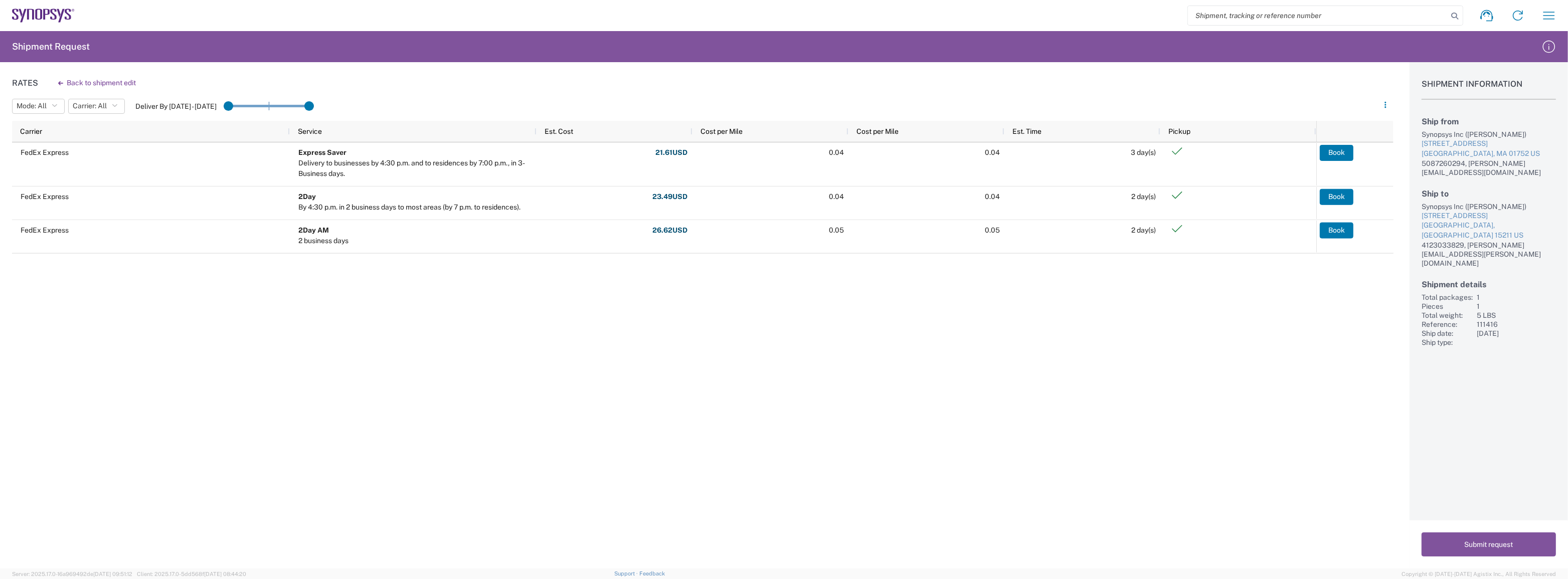
drag, startPoint x: 1465, startPoint y: 543, endPoint x: 1004, endPoint y: 296, distance: 523.0
click at [1016, 298] on div "Rates Back to shipment edit Mode: All All SMAL Carrier: All All FedEx Express D…" at bounding box center [784, 316] width 1568 height 506
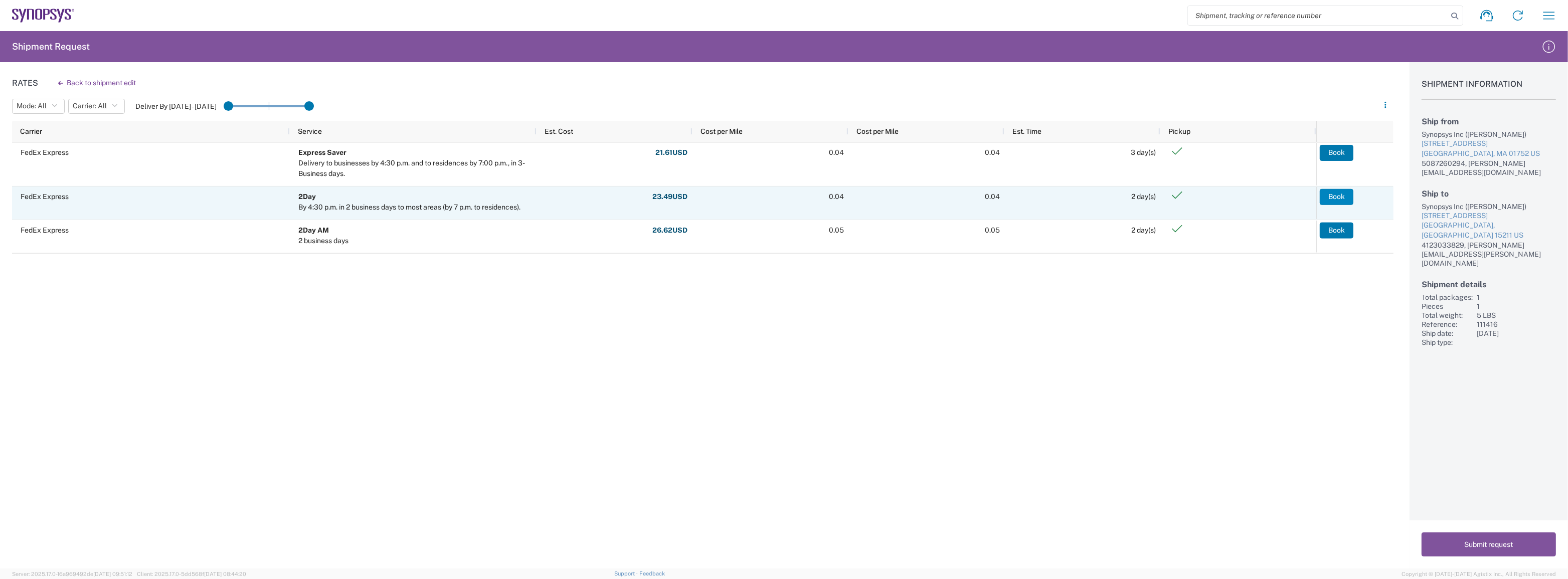
click at [1337, 197] on button "Book" at bounding box center [1337, 197] width 34 height 16
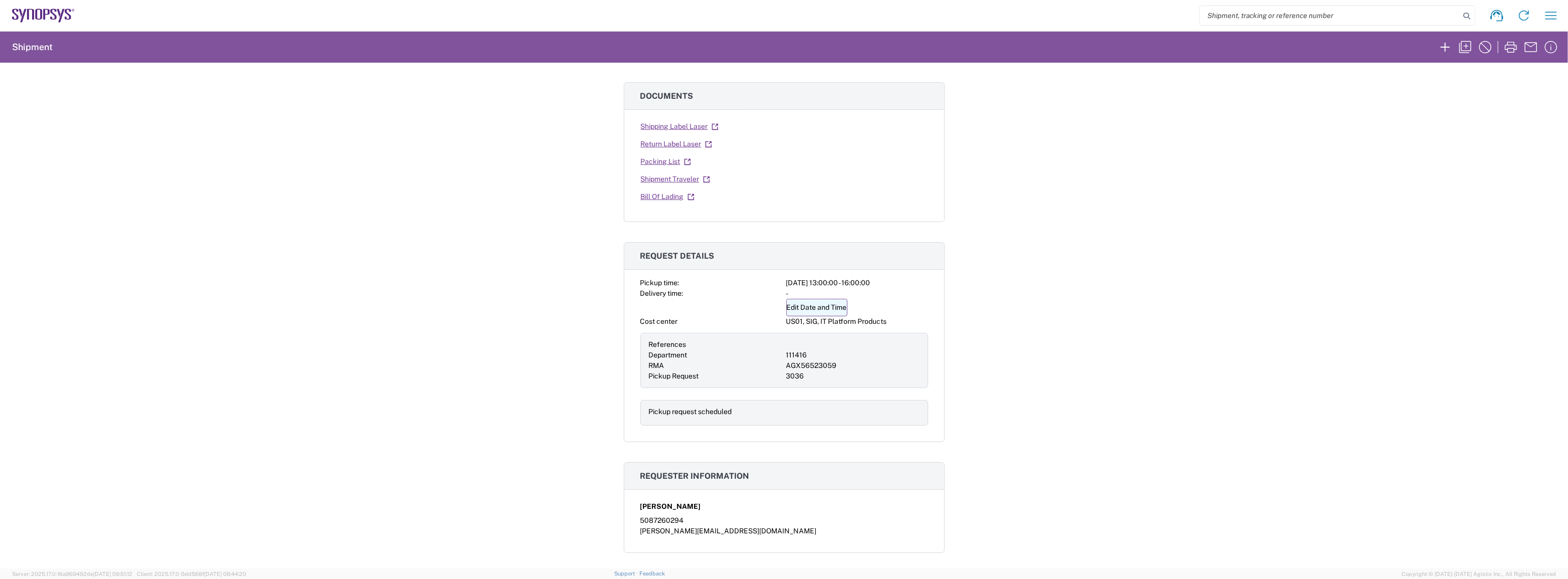
scroll to position [91, 0]
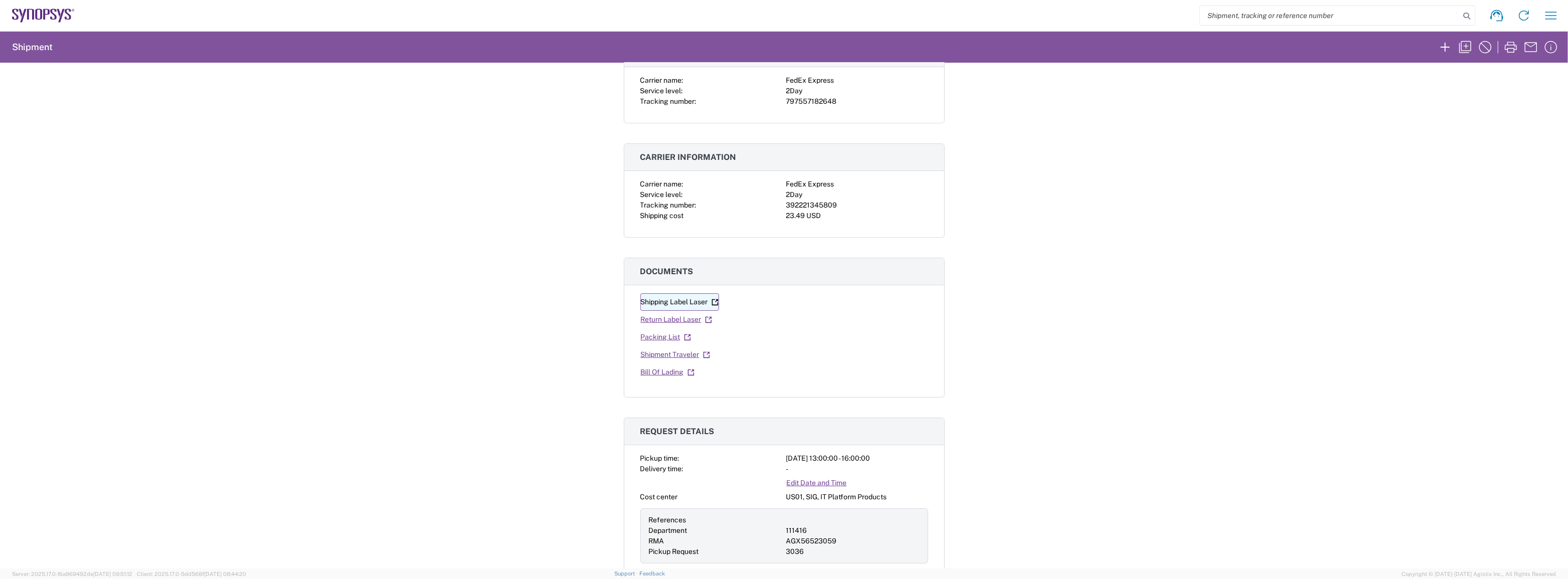
click at [670, 304] on link "Shipping Label Laser" at bounding box center [680, 302] width 79 height 17
click at [679, 303] on link "Shipping Label Laser" at bounding box center [680, 302] width 79 height 17
click at [647, 304] on link "Shipping Label Laser" at bounding box center [680, 302] width 79 height 17
click at [652, 322] on link "Return Label Laser" at bounding box center [676, 320] width 72 height 17
